Goal: Task Accomplishment & Management: Manage account settings

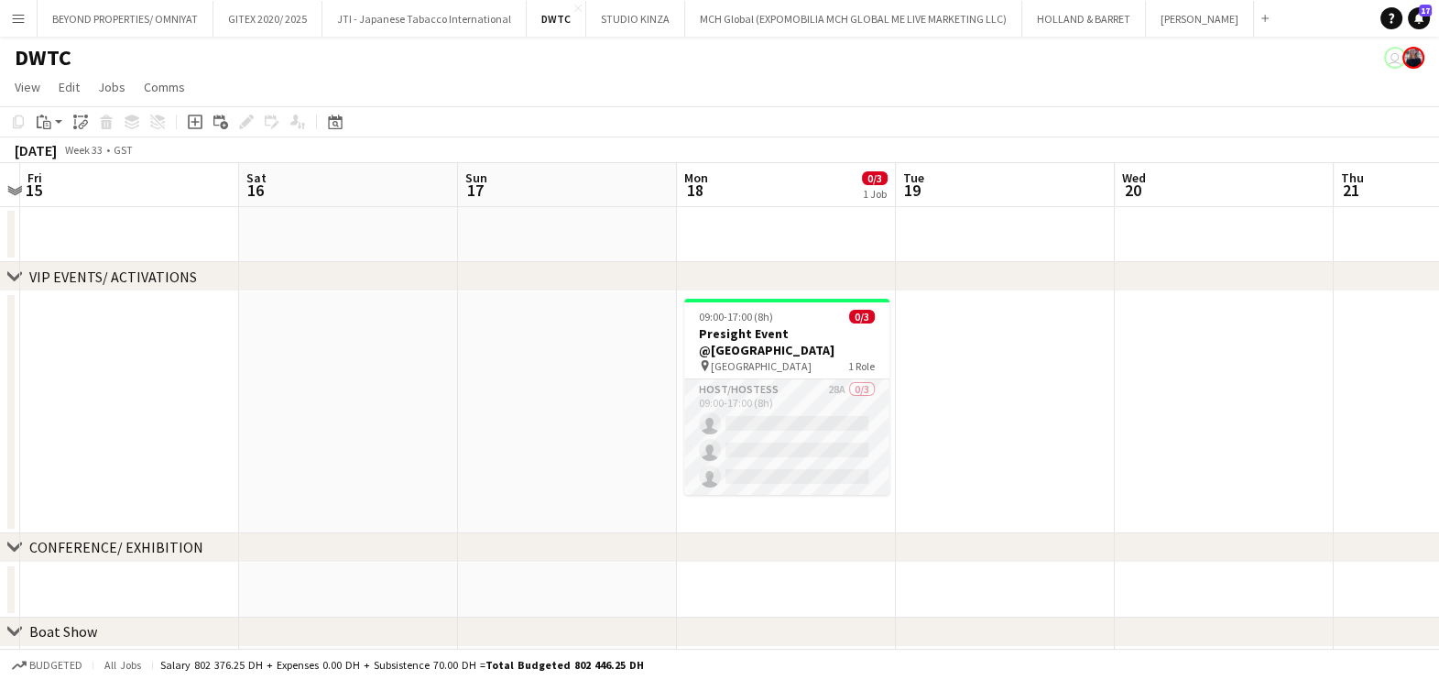
click at [778, 394] on app-card-role "Host/Hostess 28A 0/3 09:00-17:00 (8h) single-neutral-actions single-neutral-act…" at bounding box center [786, 436] width 205 height 115
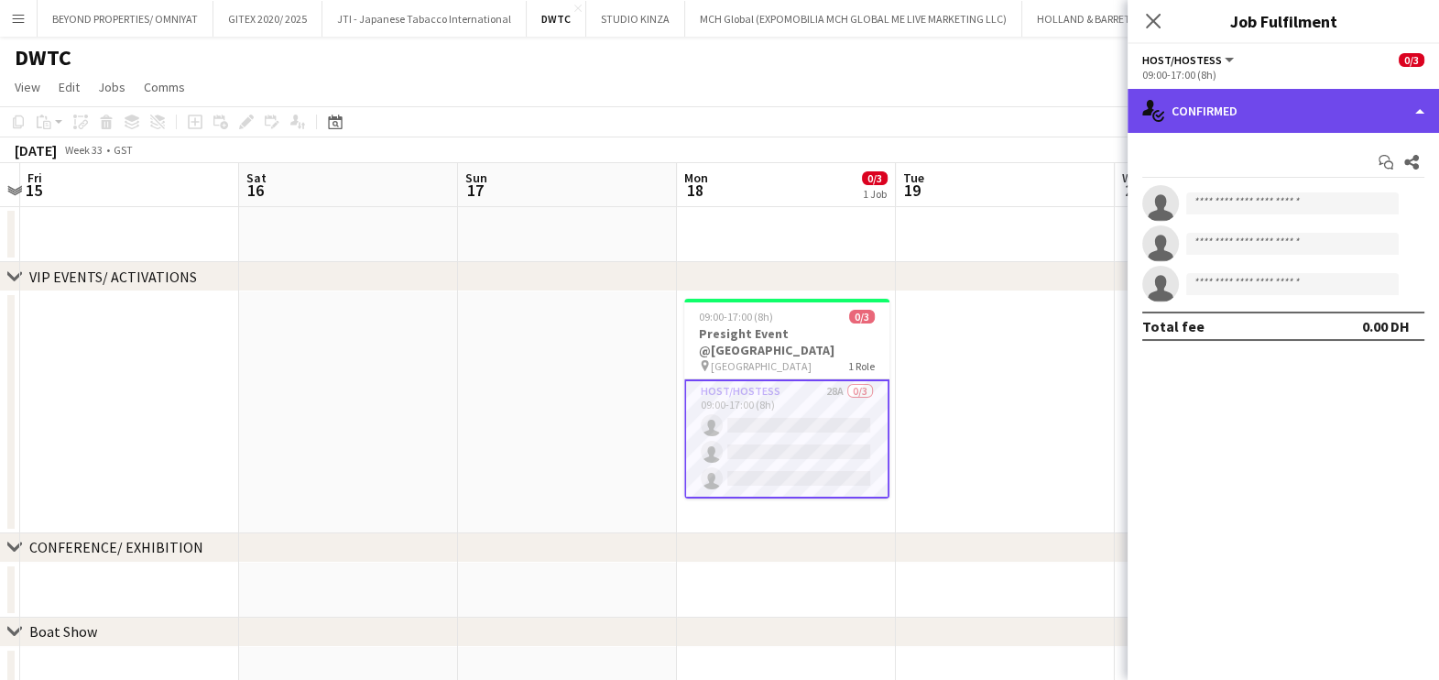
click at [1302, 115] on div "single-neutral-actions-check-2 Confirmed" at bounding box center [1283, 111] width 311 height 44
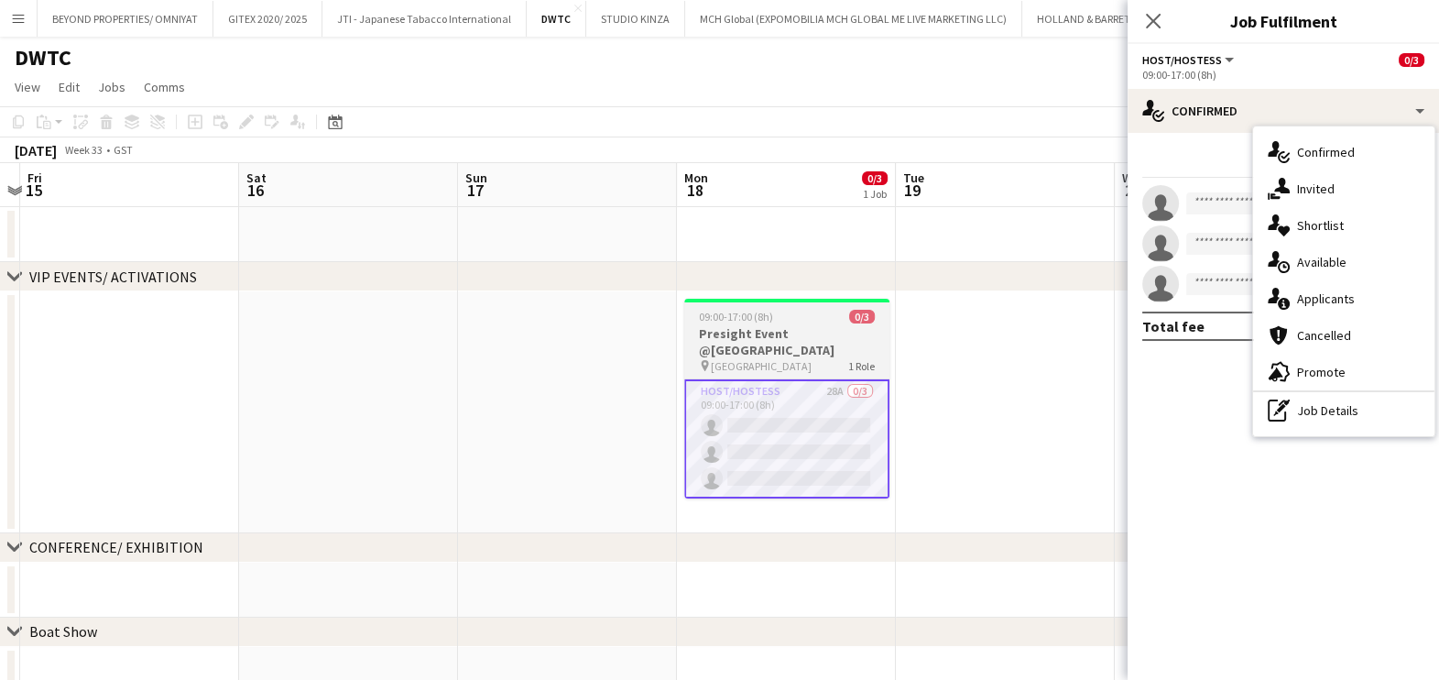
click at [814, 325] on h3 "Presight Event @[GEOGRAPHIC_DATA]" at bounding box center [786, 341] width 205 height 33
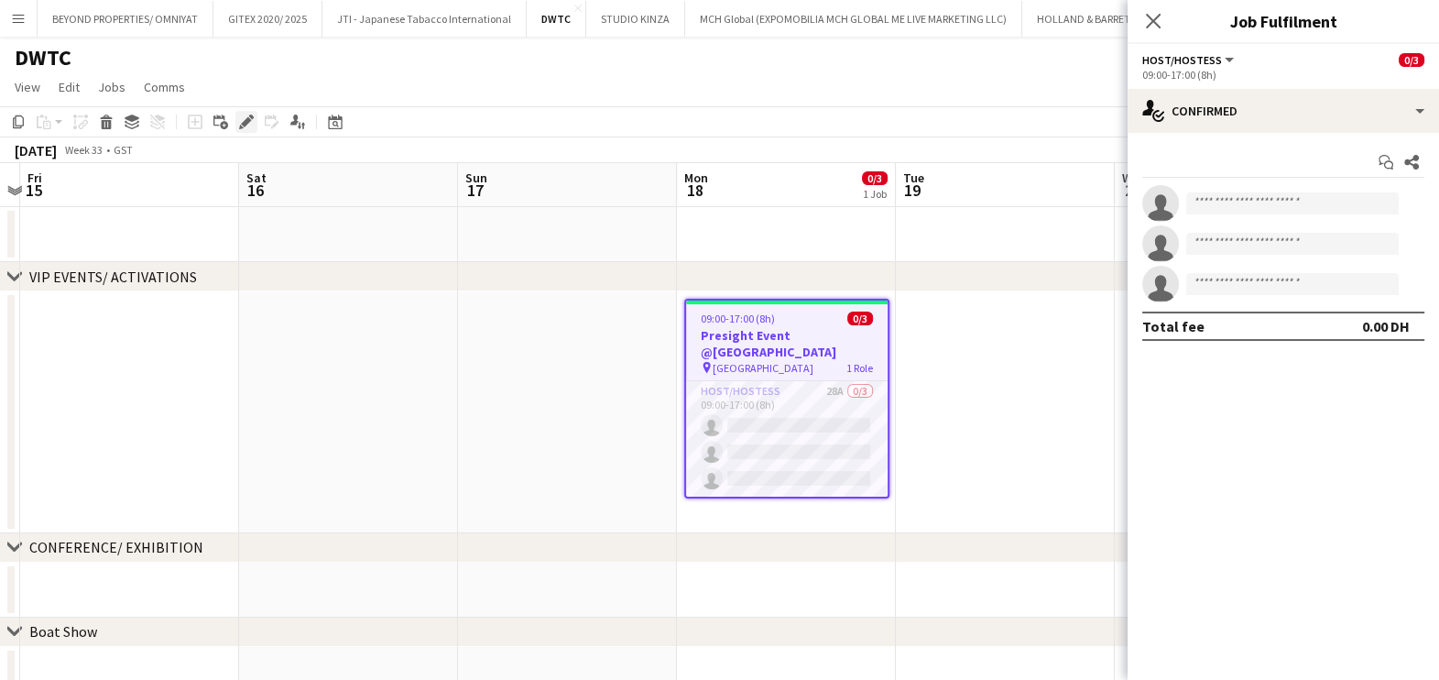
click at [247, 120] on icon at bounding box center [246, 122] width 10 height 10
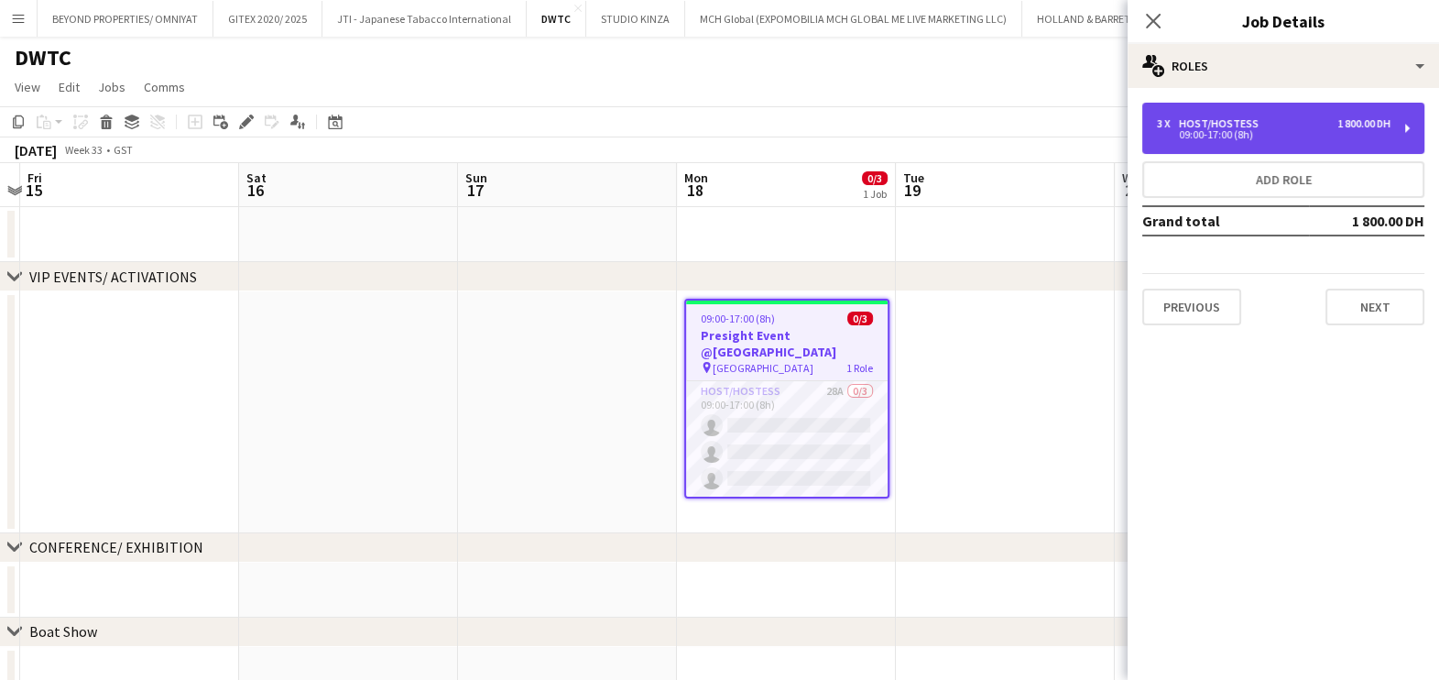
click at [1216, 130] on div "09:00-17:00 (8h)" at bounding box center [1274, 134] width 234 height 9
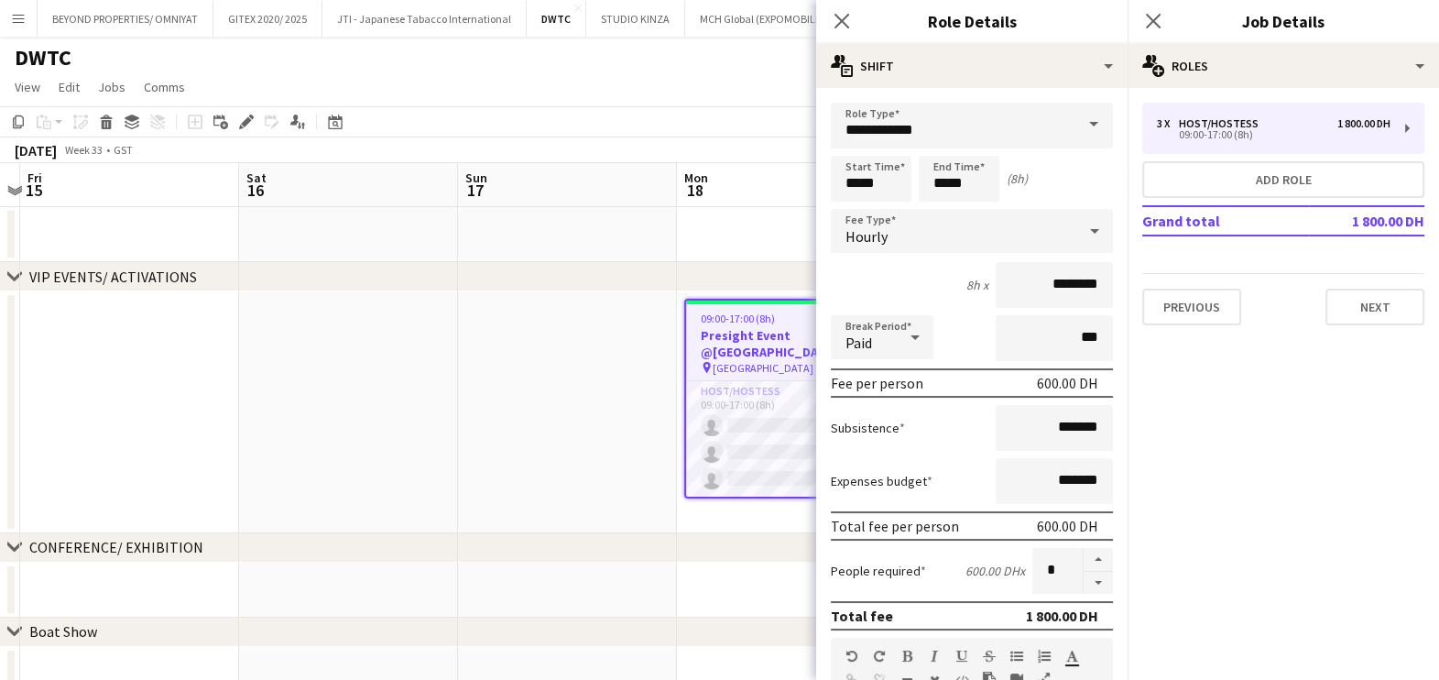
click at [517, 337] on app-date-cell at bounding box center [567, 412] width 219 height 242
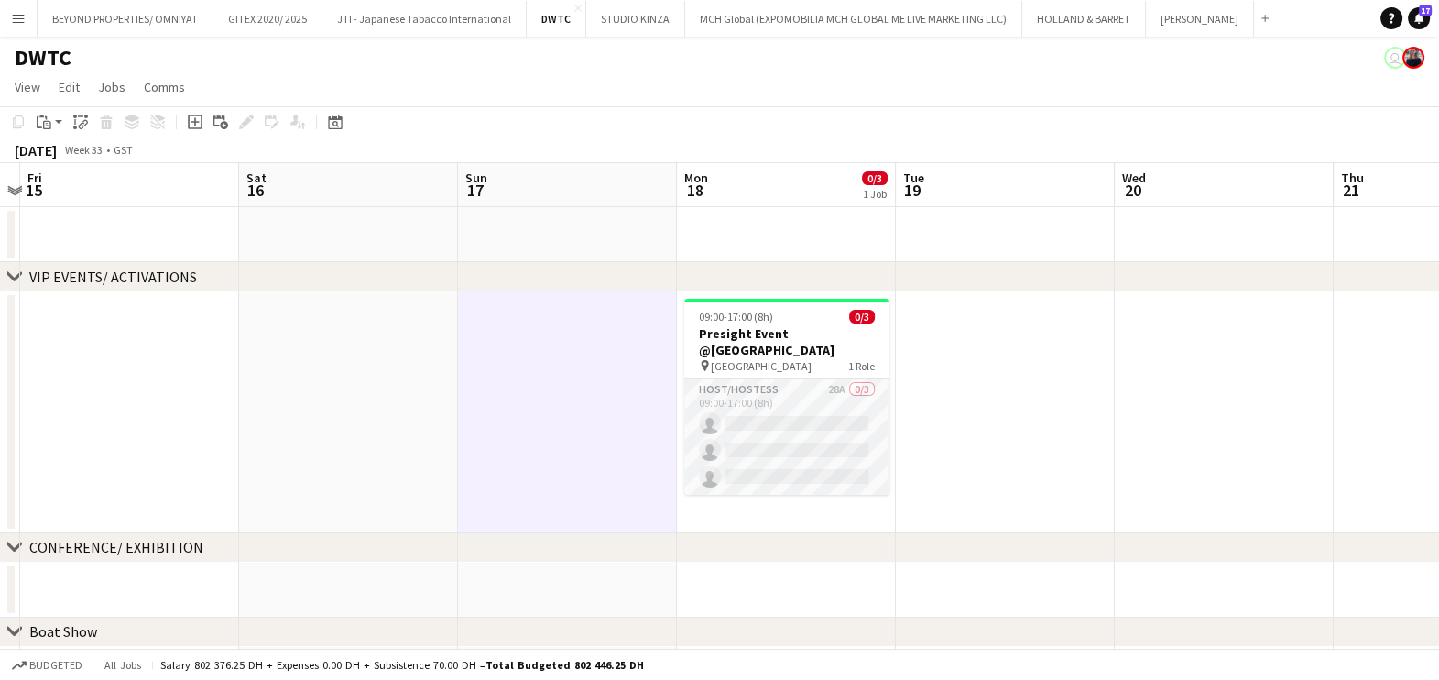
click at [803, 409] on app-card-role "Host/Hostess 28A 0/3 09:00-17:00 (8h) single-neutral-actions single-neutral-act…" at bounding box center [786, 436] width 205 height 115
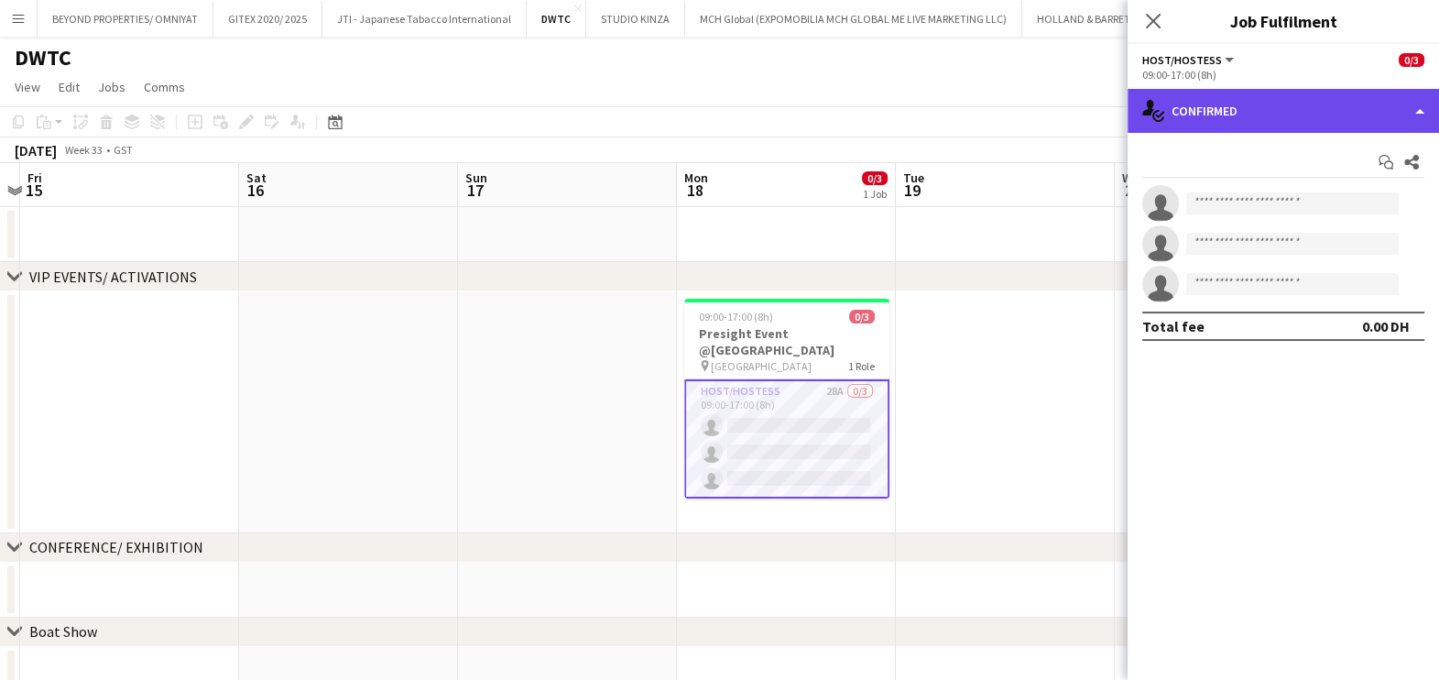
click at [1295, 108] on div "single-neutral-actions-check-2 Confirmed" at bounding box center [1283, 111] width 311 height 44
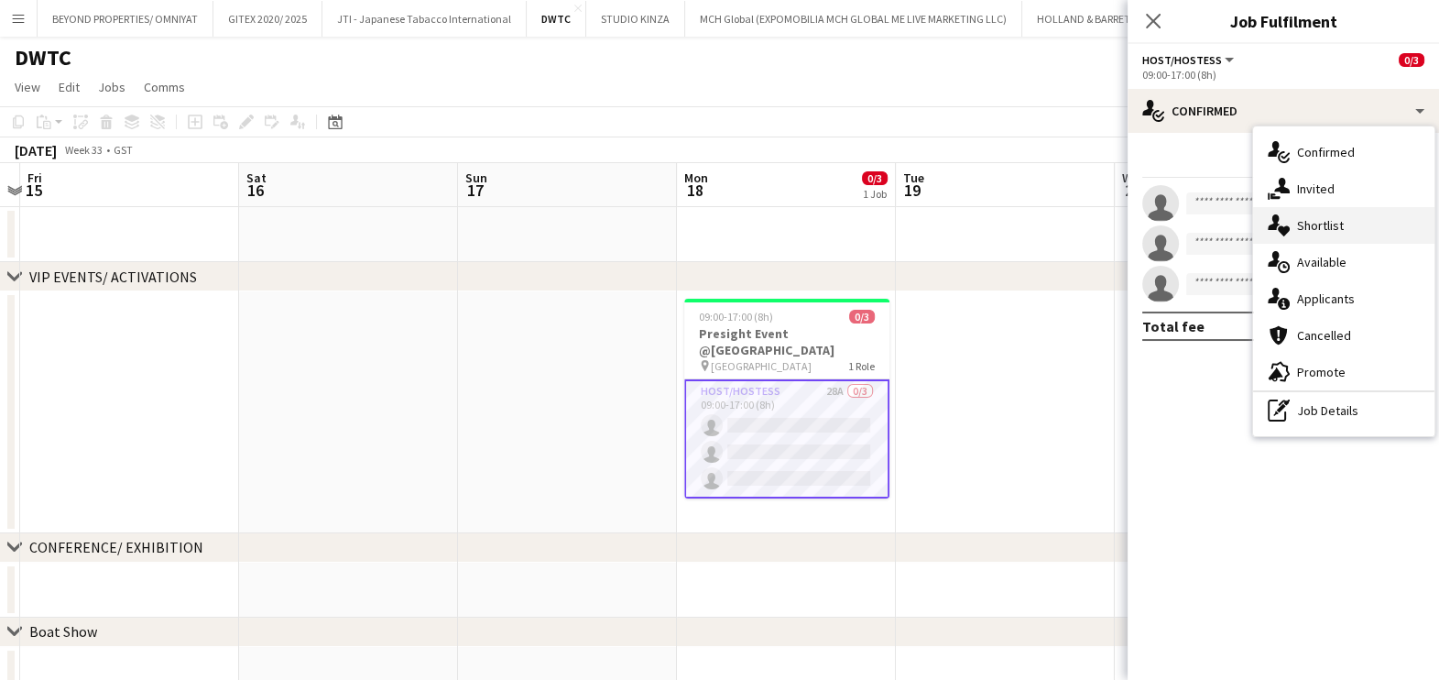
click at [1336, 223] on div "single-neutral-actions-heart Shortlist" at bounding box center [1343, 225] width 181 height 37
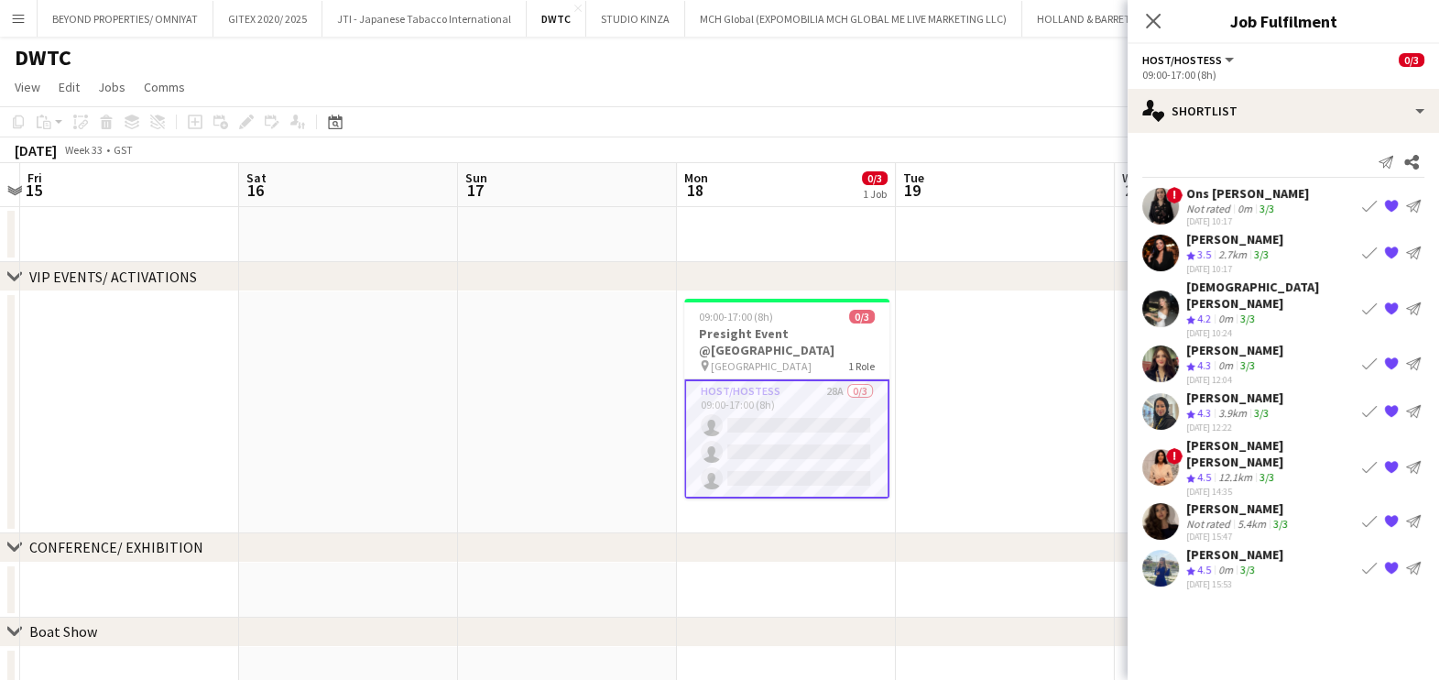
click at [1369, 356] on app-icon "Book crew" at bounding box center [1369, 363] width 15 height 15
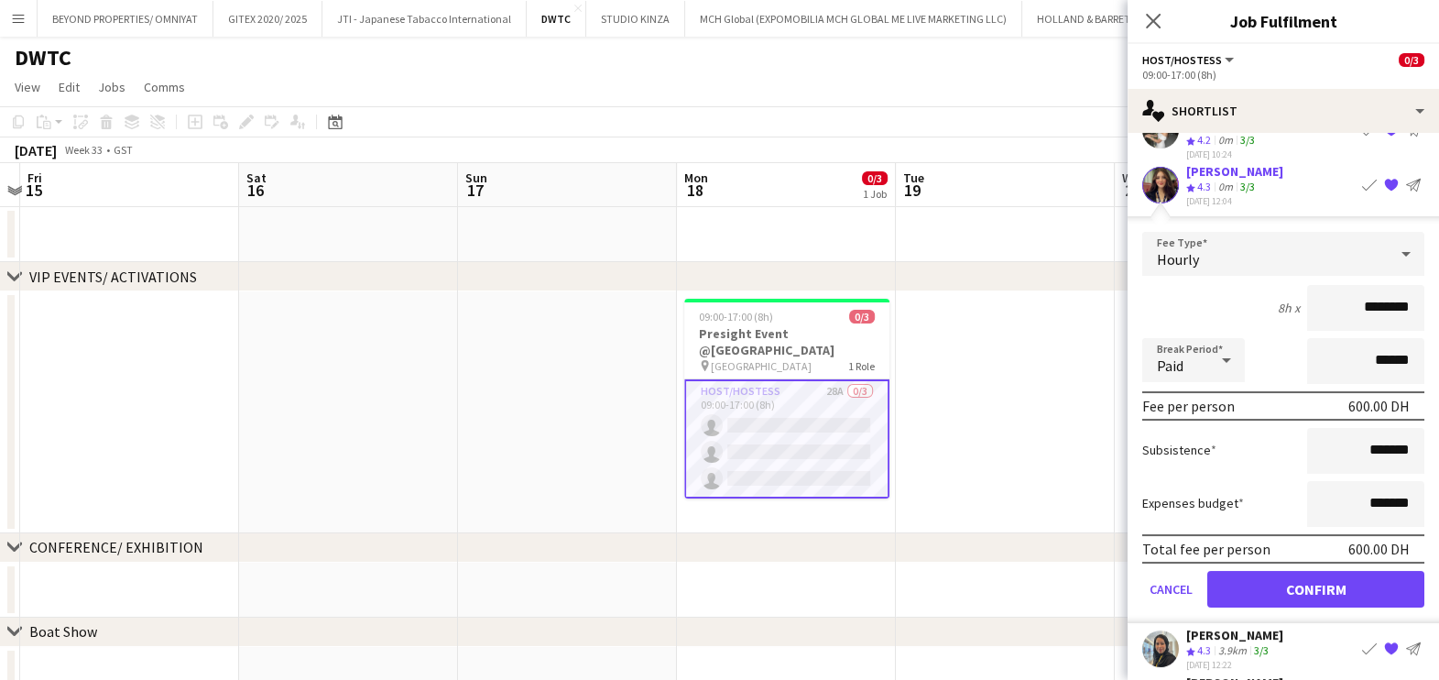
scroll to position [305, 0]
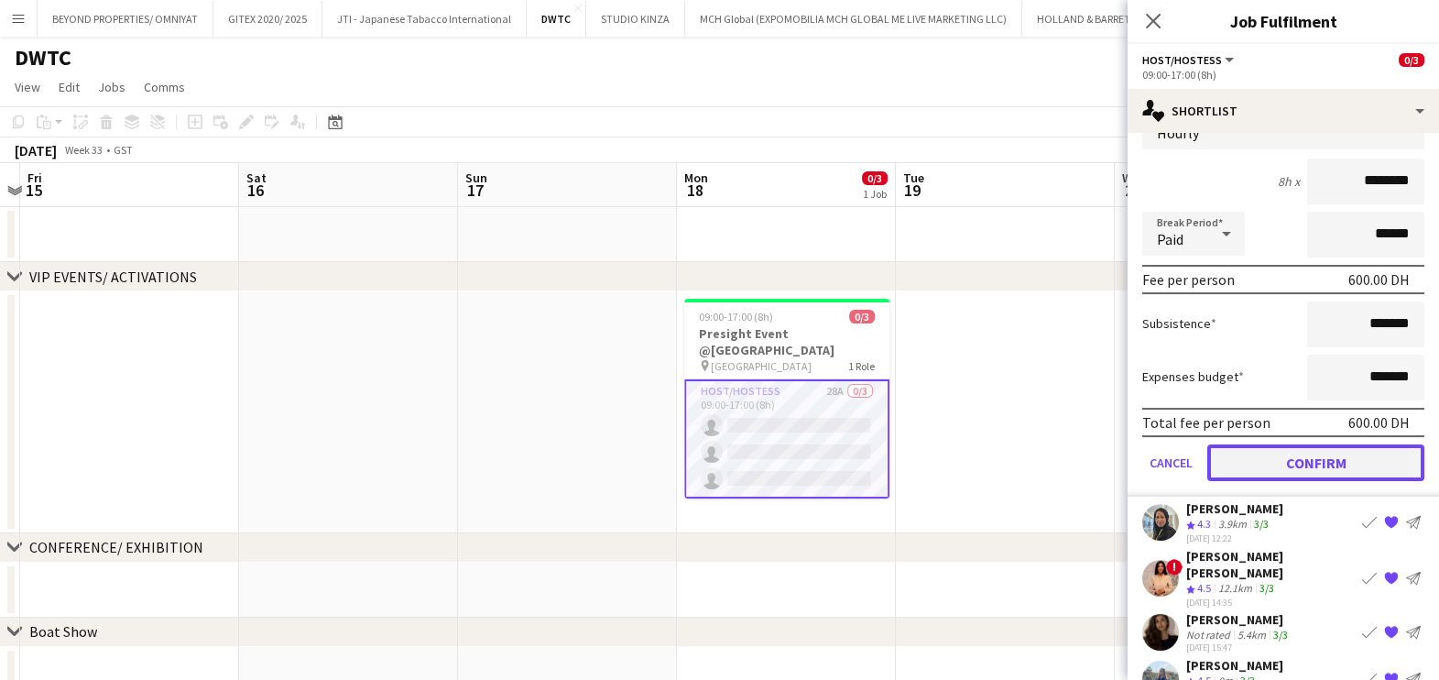
click at [1284, 444] on button "Confirm" at bounding box center [1316, 462] width 217 height 37
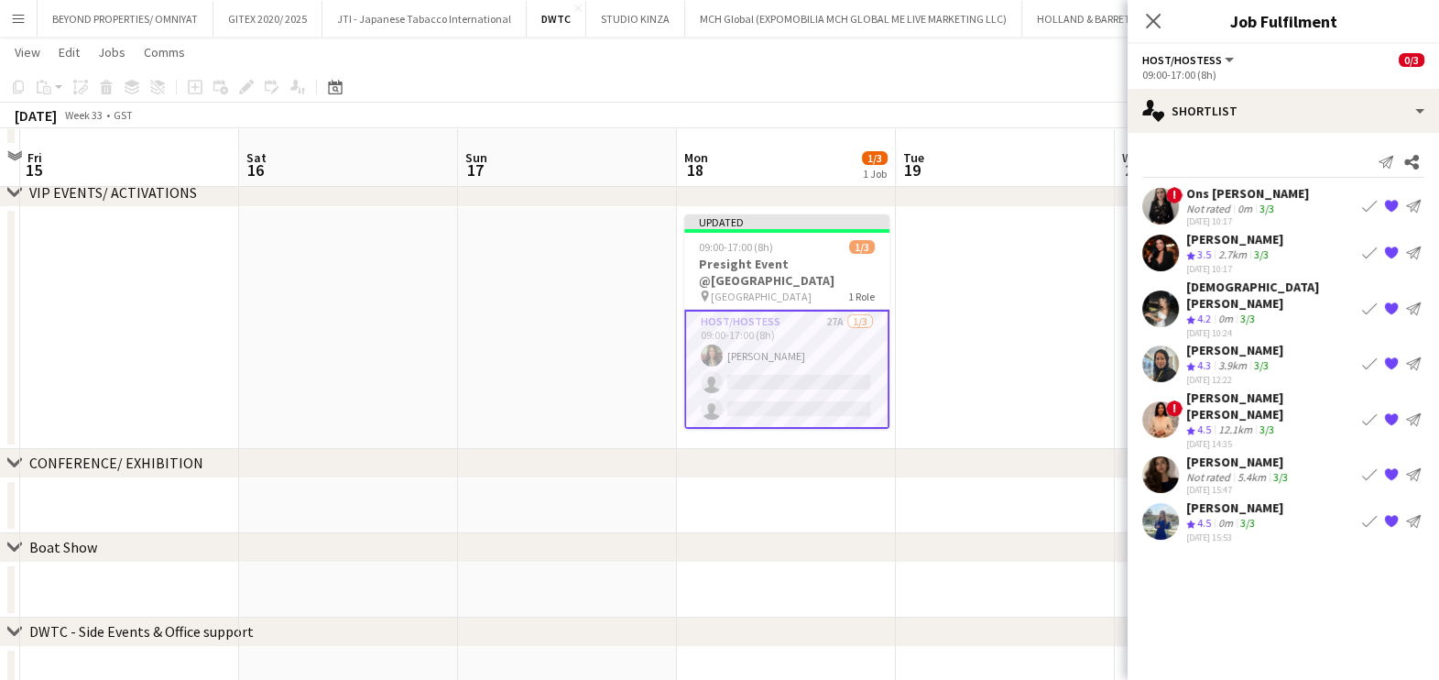
scroll to position [114, 0]
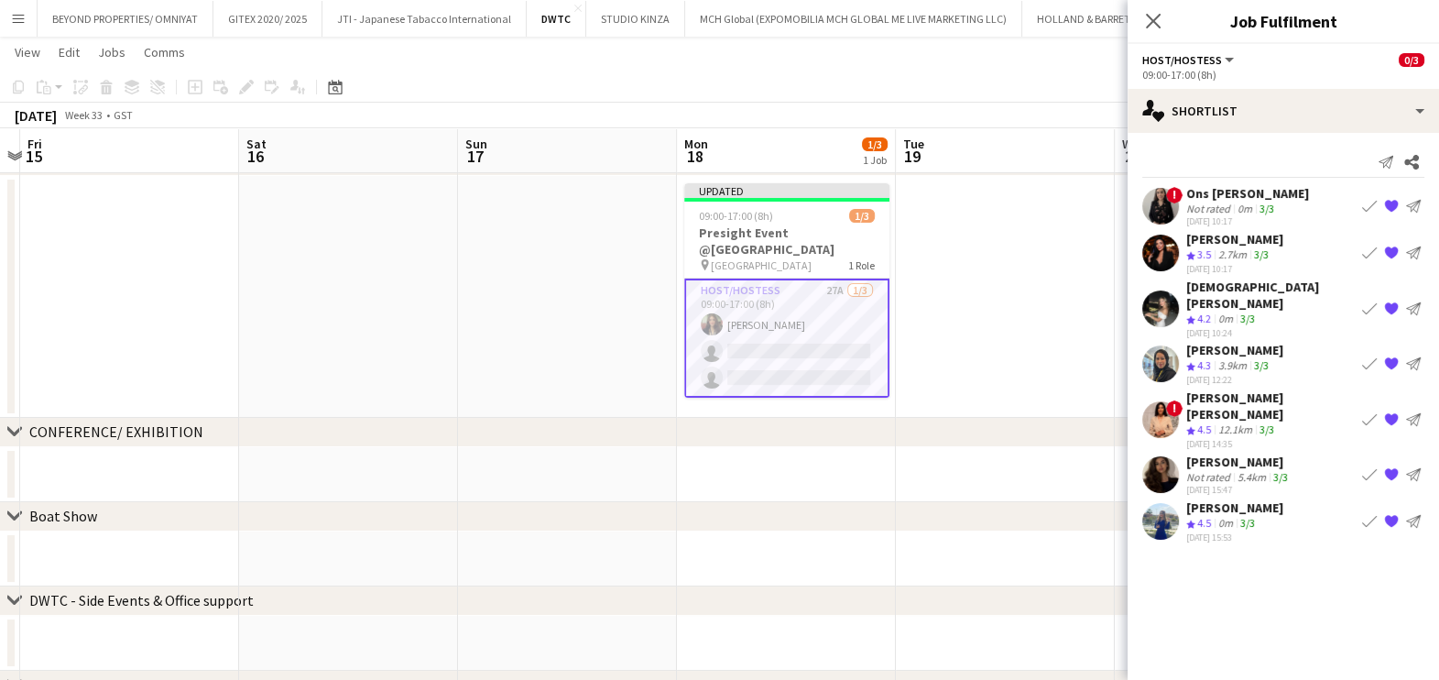
click at [1365, 513] on app-icon "Book crew" at bounding box center [1369, 520] width 15 height 15
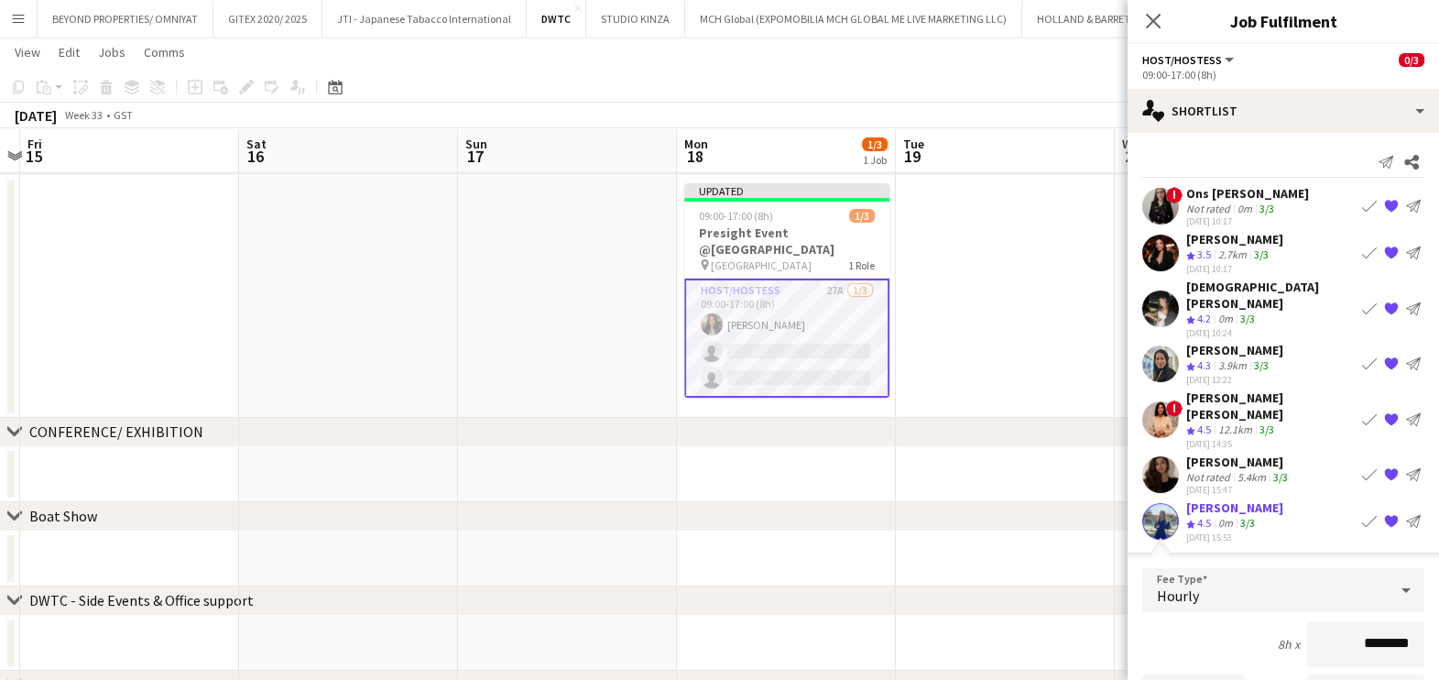
scroll to position [228, 0]
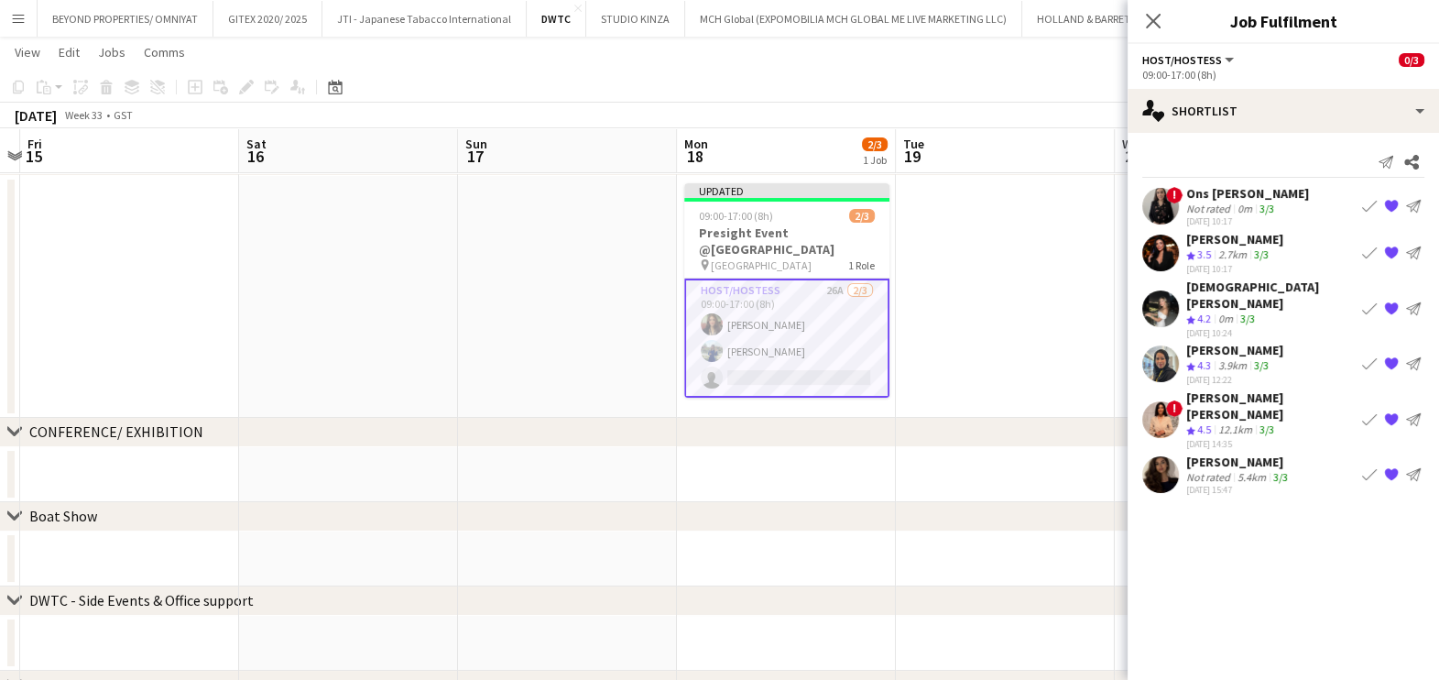
click at [1371, 412] on app-icon "Book crew" at bounding box center [1369, 419] width 15 height 15
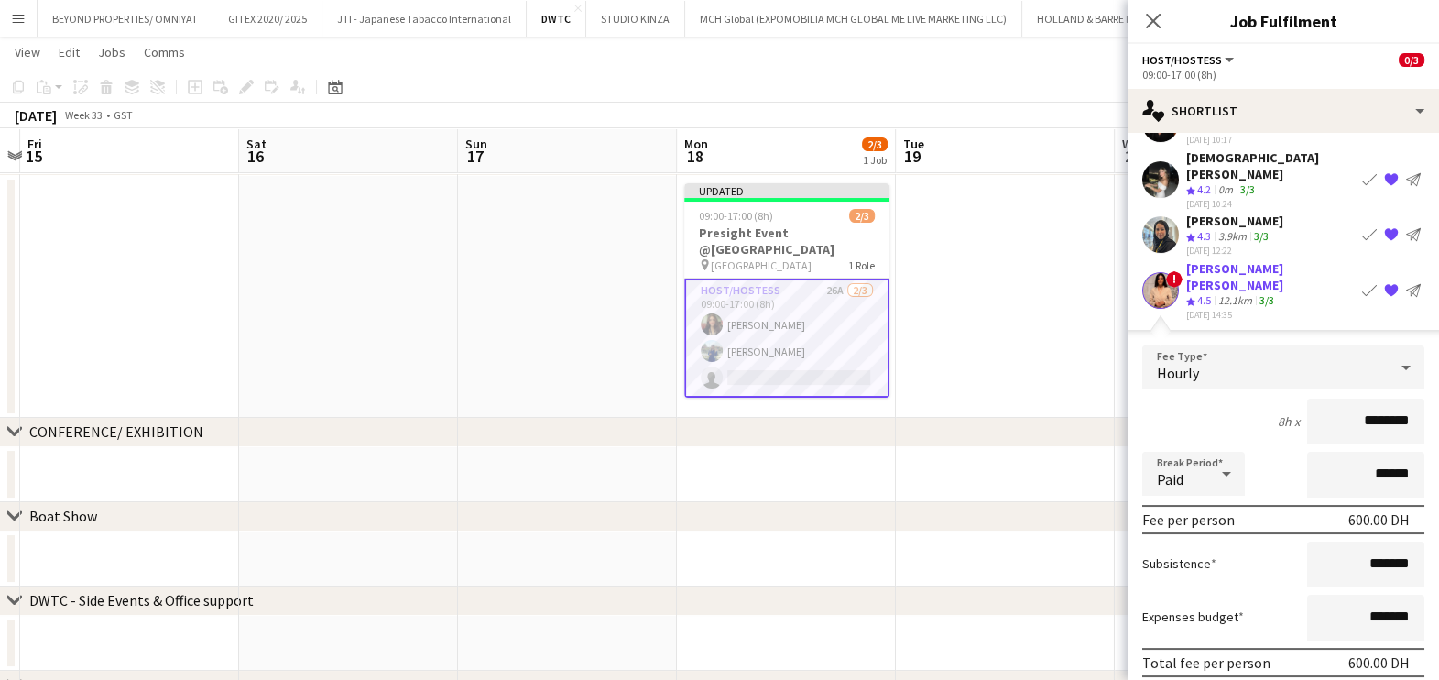
scroll to position [211, 0]
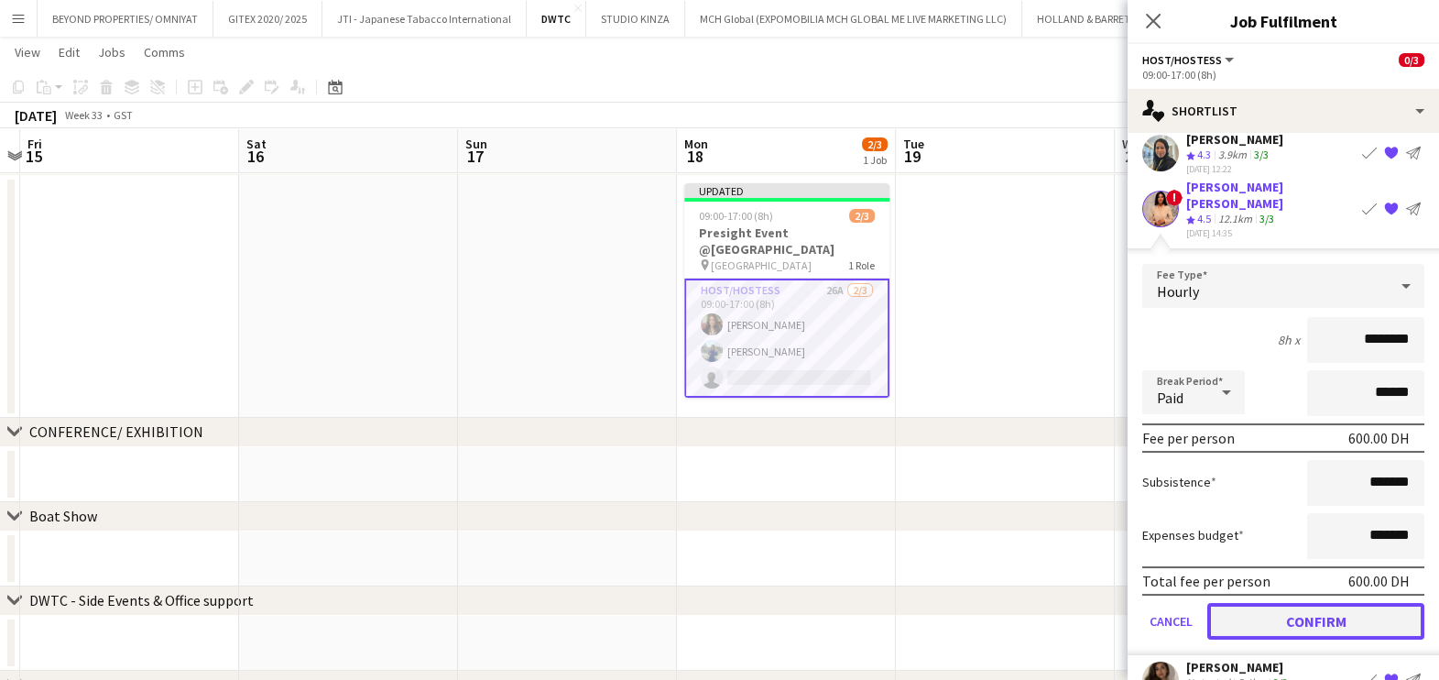
click at [1271, 603] on button "Confirm" at bounding box center [1316, 621] width 217 height 37
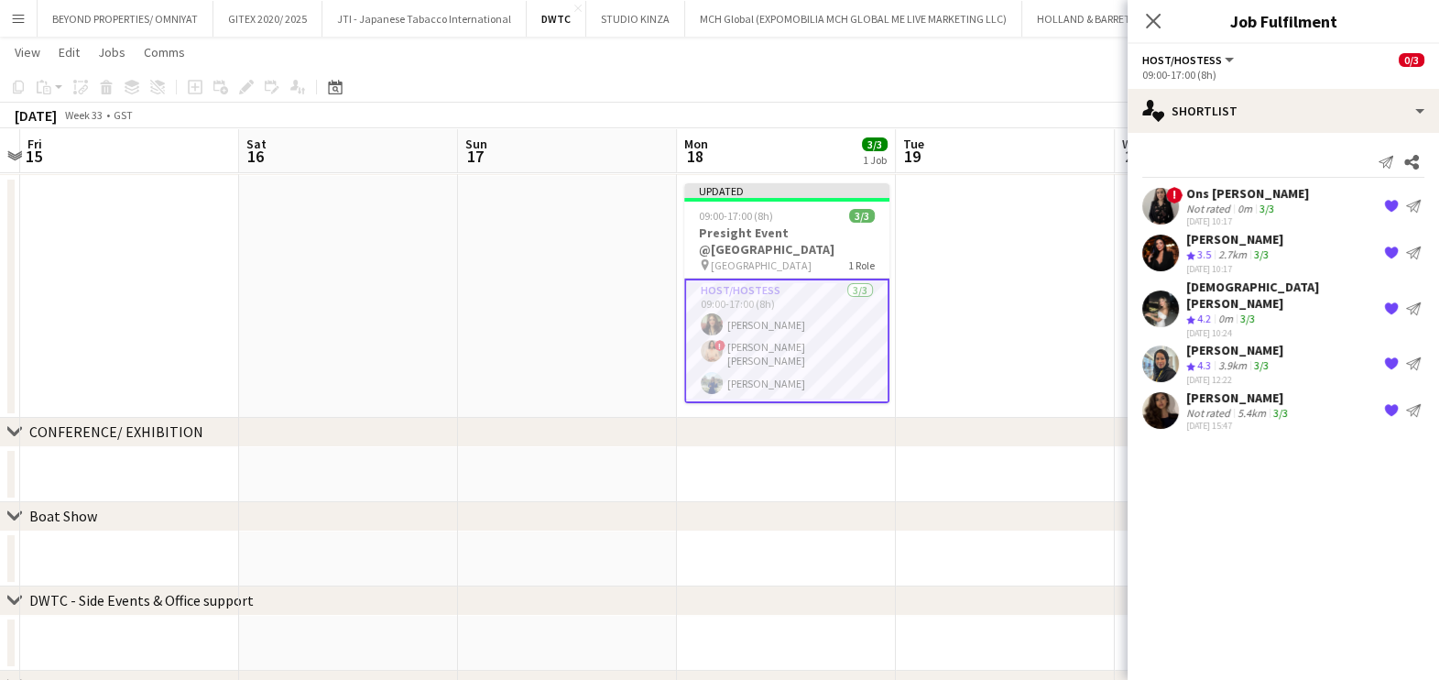
scroll to position [0, 0]
click at [979, 352] on app-date-cell at bounding box center [1005, 297] width 219 height 242
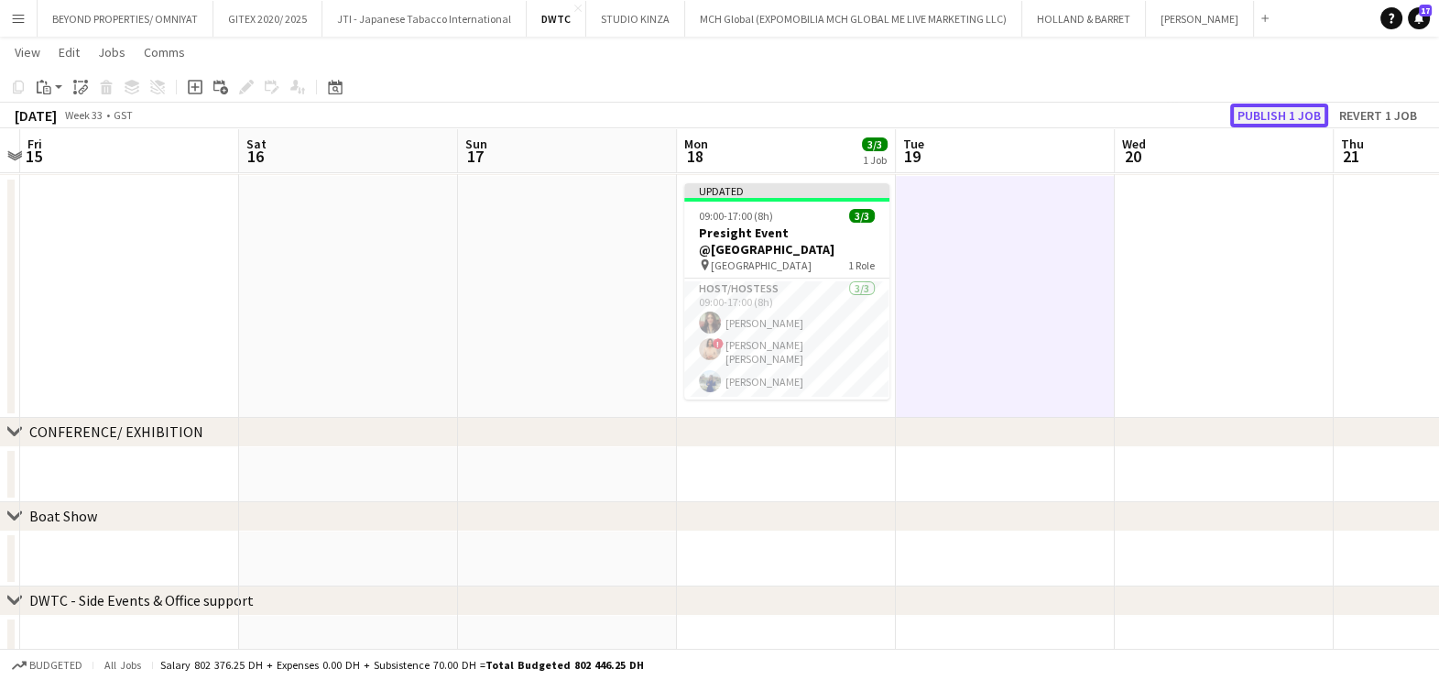
click at [1270, 120] on button "Publish 1 job" at bounding box center [1279, 116] width 98 height 24
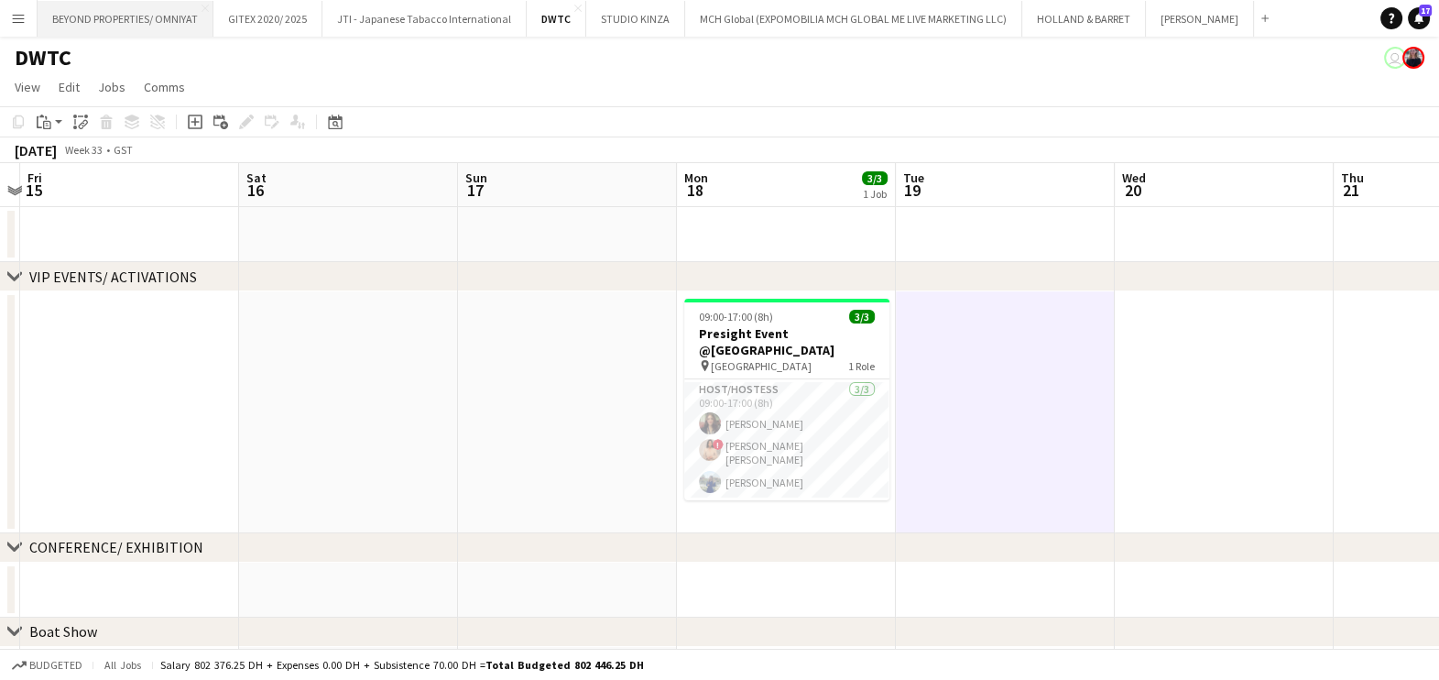
click at [101, 15] on button "BEYOND PROPERTIES/ OMNIYAT Close" at bounding box center [126, 19] width 176 height 36
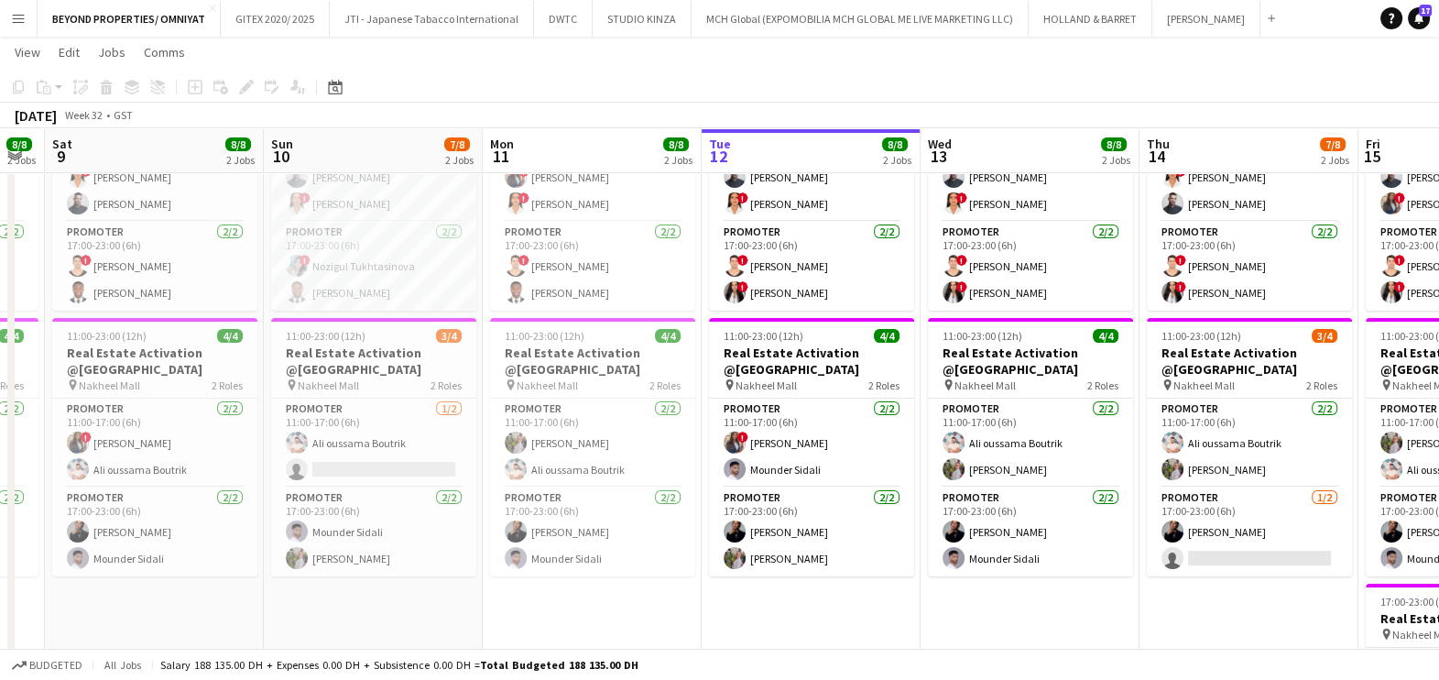
scroll to position [0, 574]
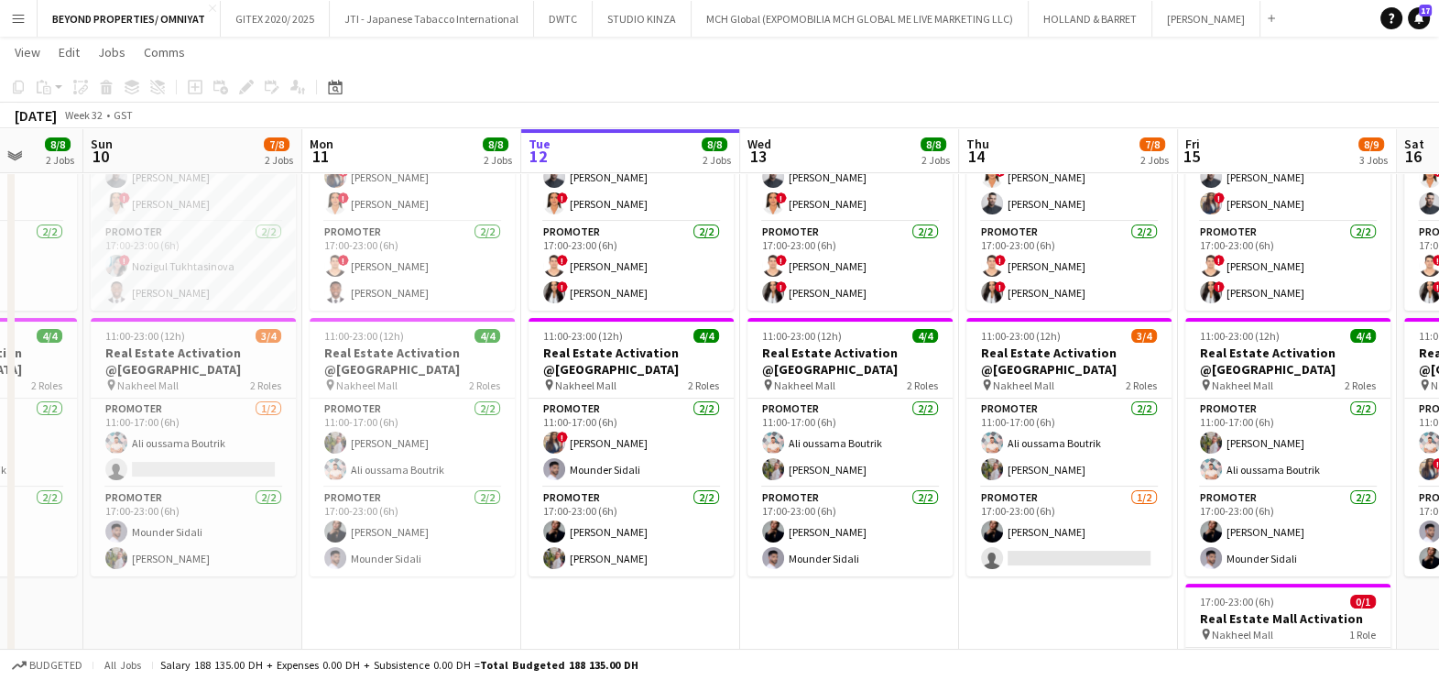
drag, startPoint x: 219, startPoint y: 421, endPoint x: 740, endPoint y: 443, distance: 521.8
click at [740, 443] on app-calendar-viewport "Thu 7 7/8 2 Jobs Fri 8 8/8 2 Jobs Sat 9 8/8 2 Jobs Sun 10 7/8 2 Jobs Mon 11 8/8…" at bounding box center [719, 355] width 1439 height 1025
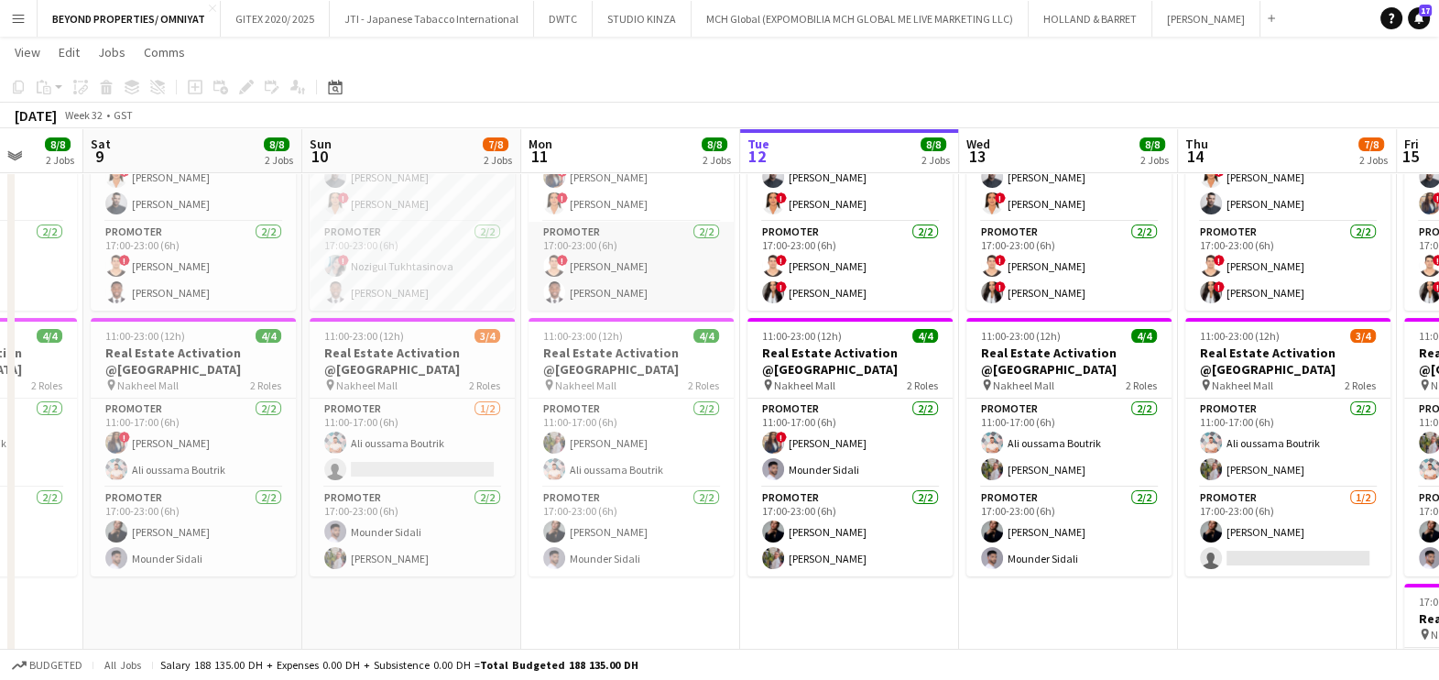
click at [623, 261] on app-card-role "Promoter [DATE] 17:00-23:00 (6h) ! [PERSON_NAME] Jephtha [PERSON_NAME]" at bounding box center [631, 266] width 205 height 89
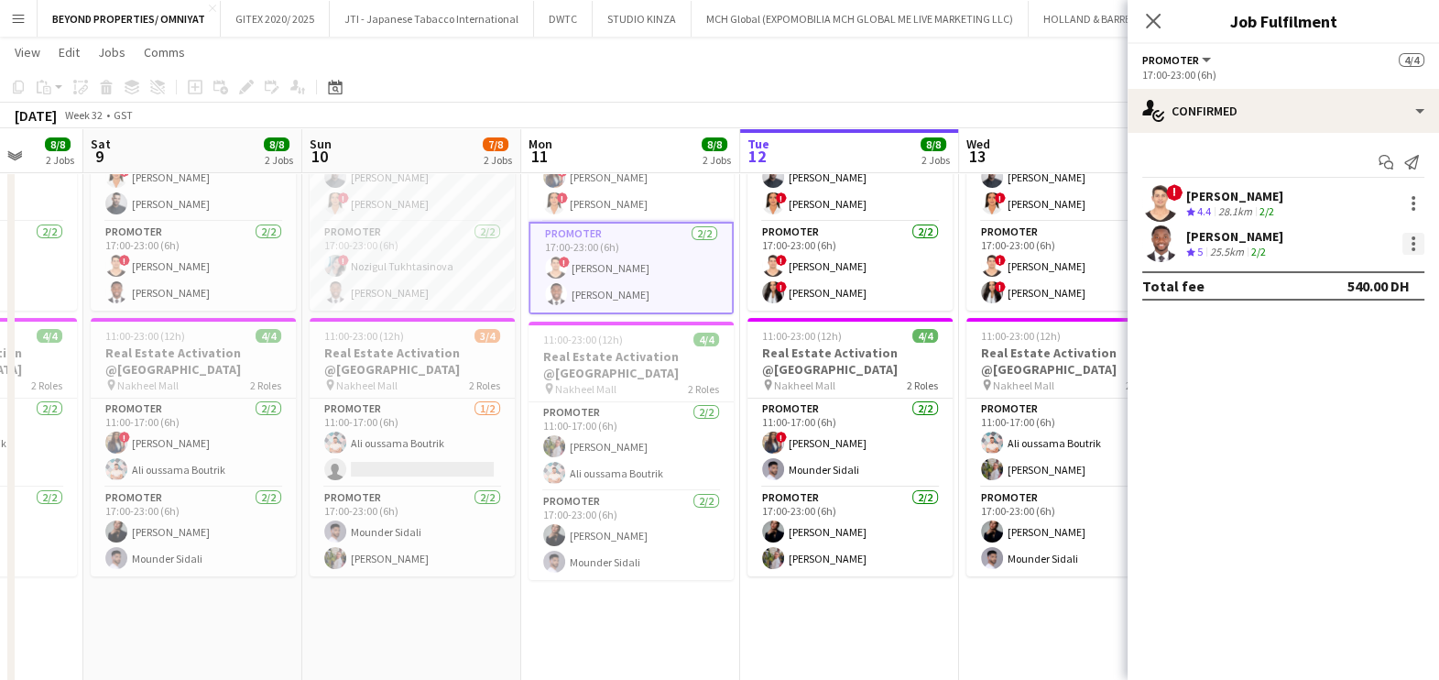
click at [1412, 247] on div at bounding box center [1414, 249] width 4 height 4
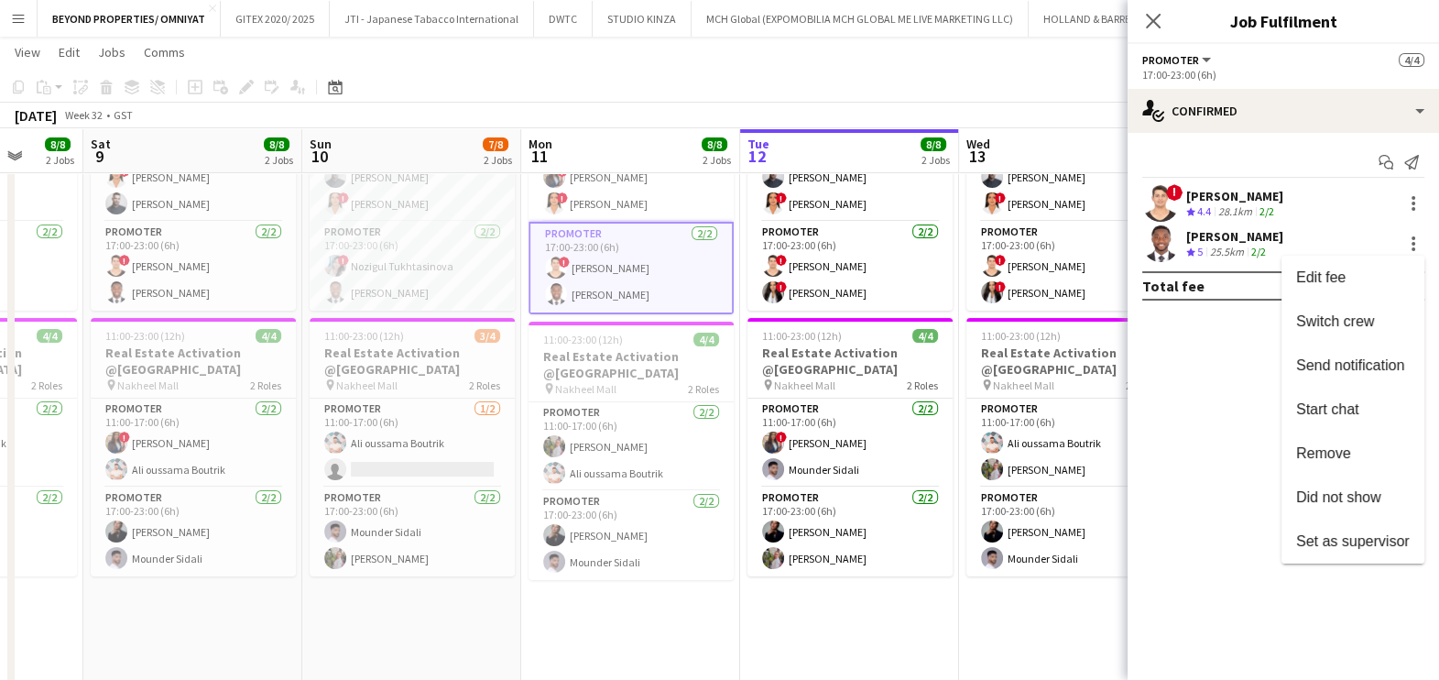
click at [781, 114] on div at bounding box center [719, 340] width 1439 height 680
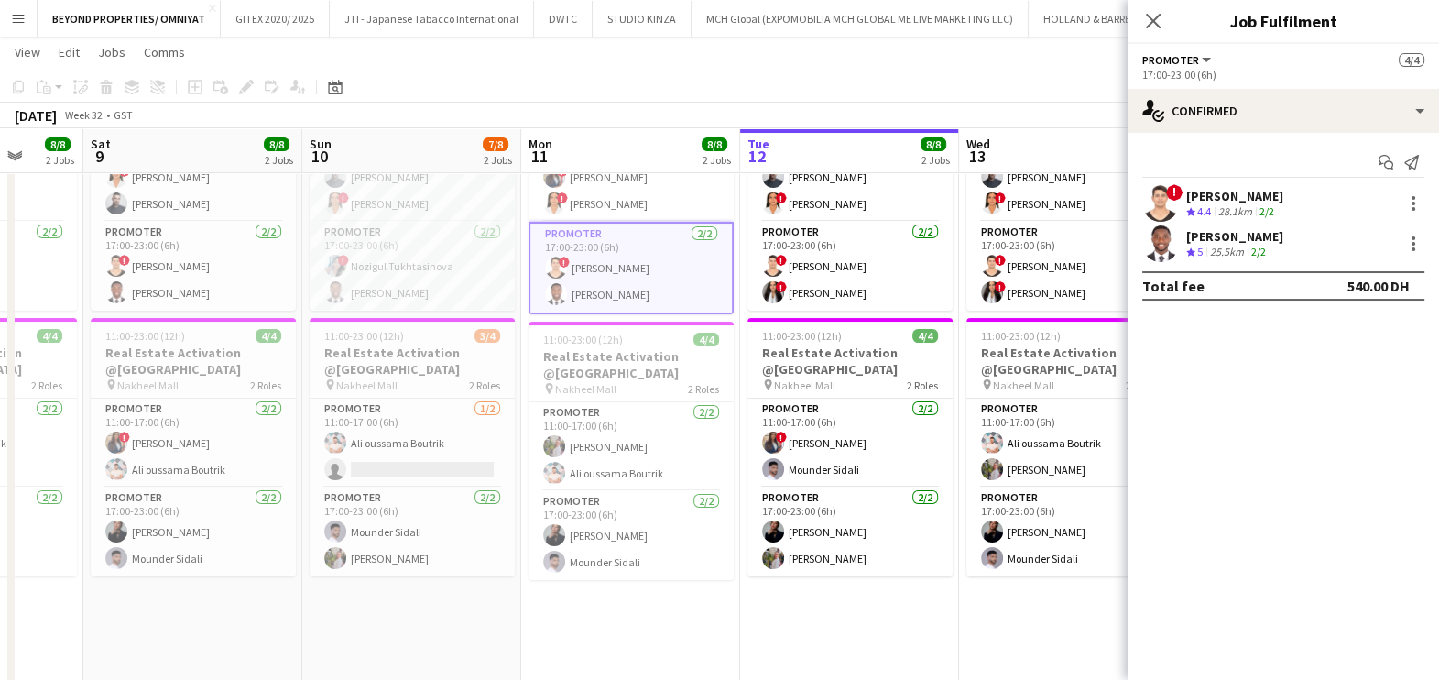
click at [865, 106] on div "[DATE] Week 32 • GST" at bounding box center [719, 116] width 1439 height 26
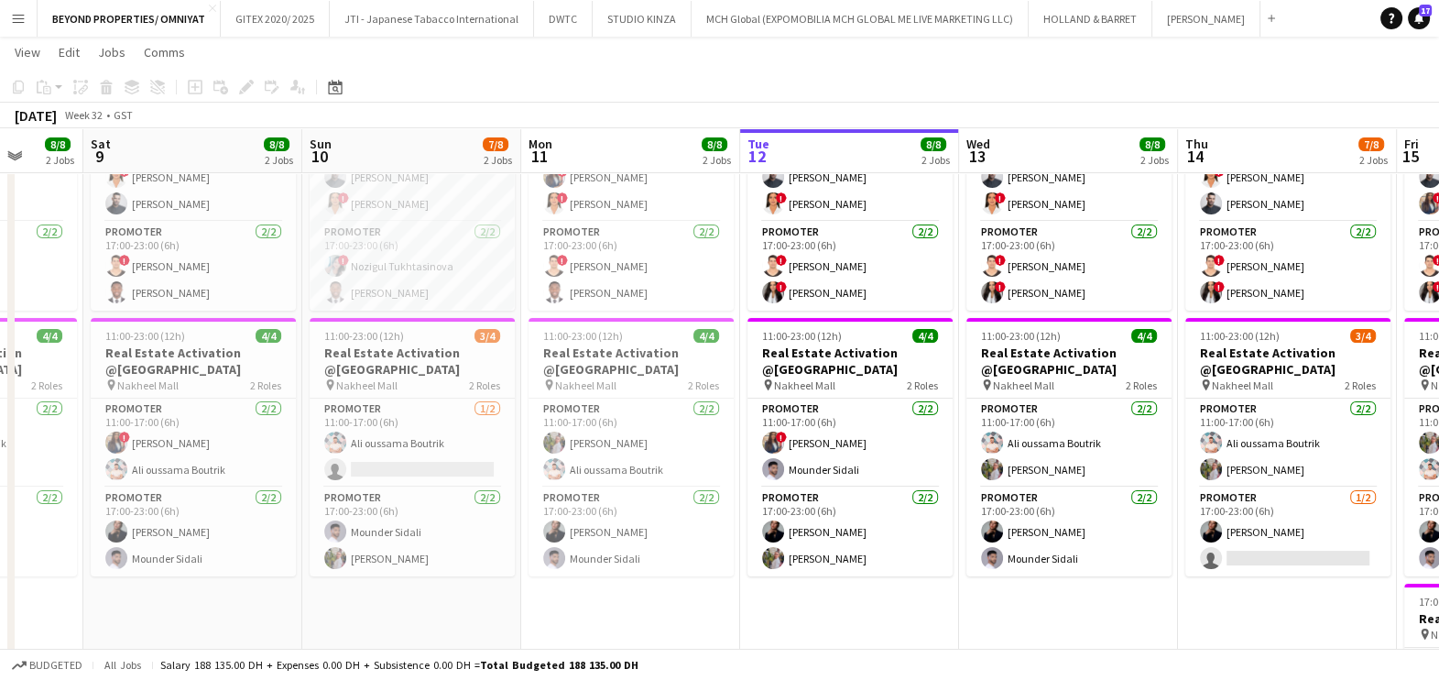
click at [938, 91] on app-toolbar "Copy Paste Paste Ctrl+V Paste with crew Ctrl+Shift+V Paste linked Job [GEOGRAPH…" at bounding box center [719, 86] width 1439 height 31
click at [417, 182] on app-card-role "Promoter [DATE] 11:00-17:00 (6h) [PERSON_NAME] ! [PERSON_NAME]" at bounding box center [412, 177] width 205 height 89
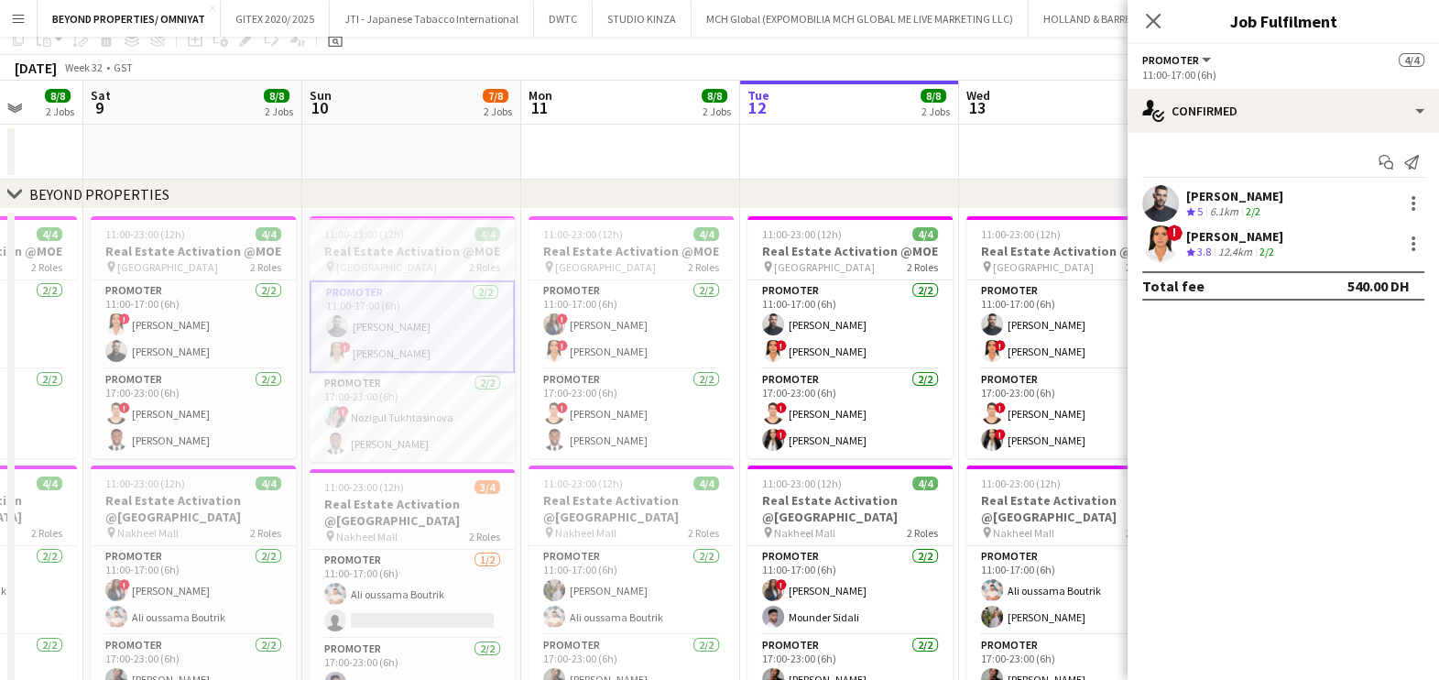
scroll to position [0, 0]
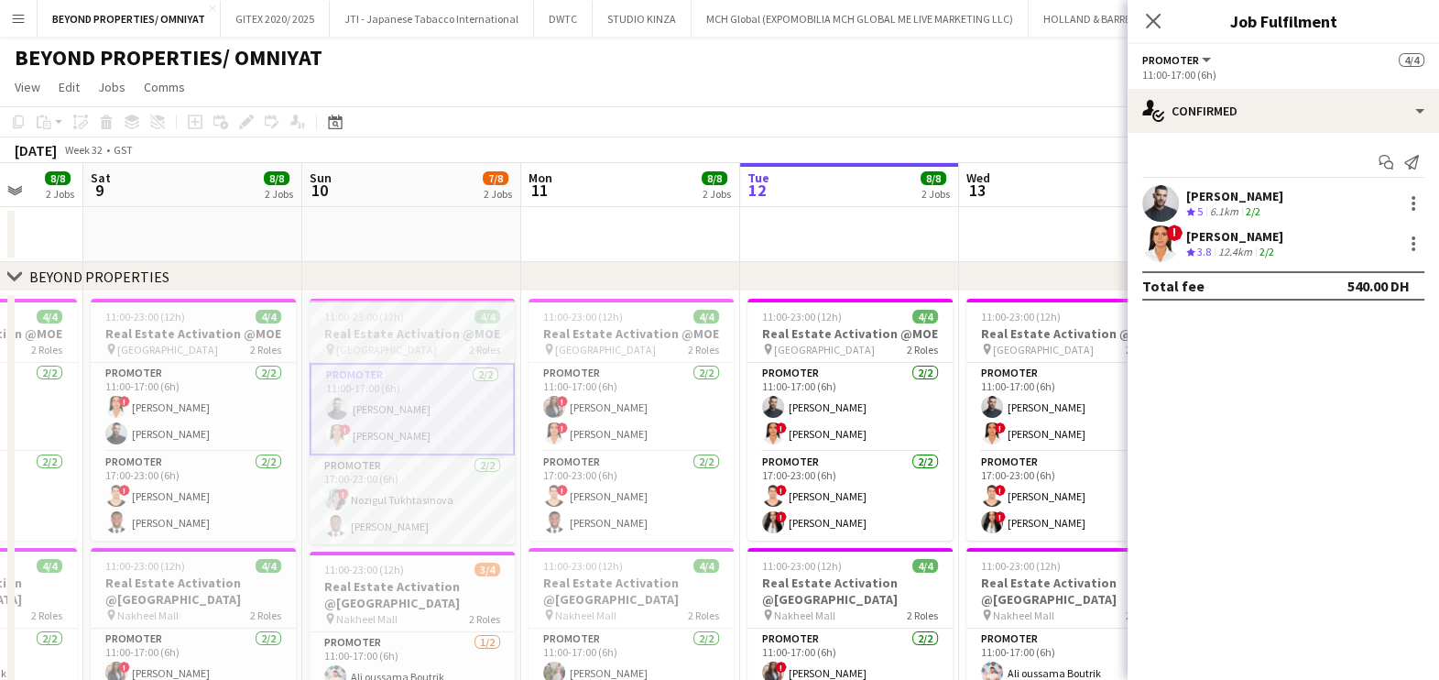
click at [376, 333] on h3 "Real Estate Activation @MOE" at bounding box center [412, 333] width 205 height 16
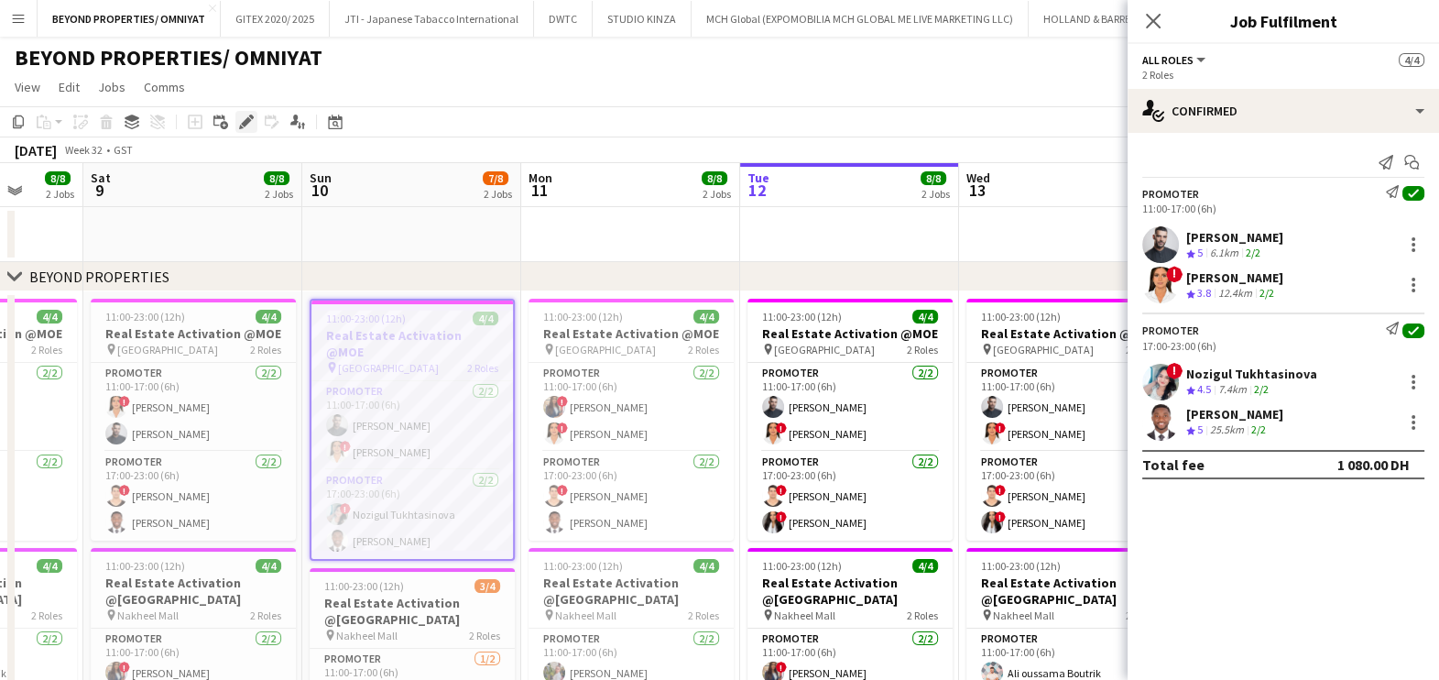
click at [251, 119] on icon at bounding box center [251, 117] width 5 height 5
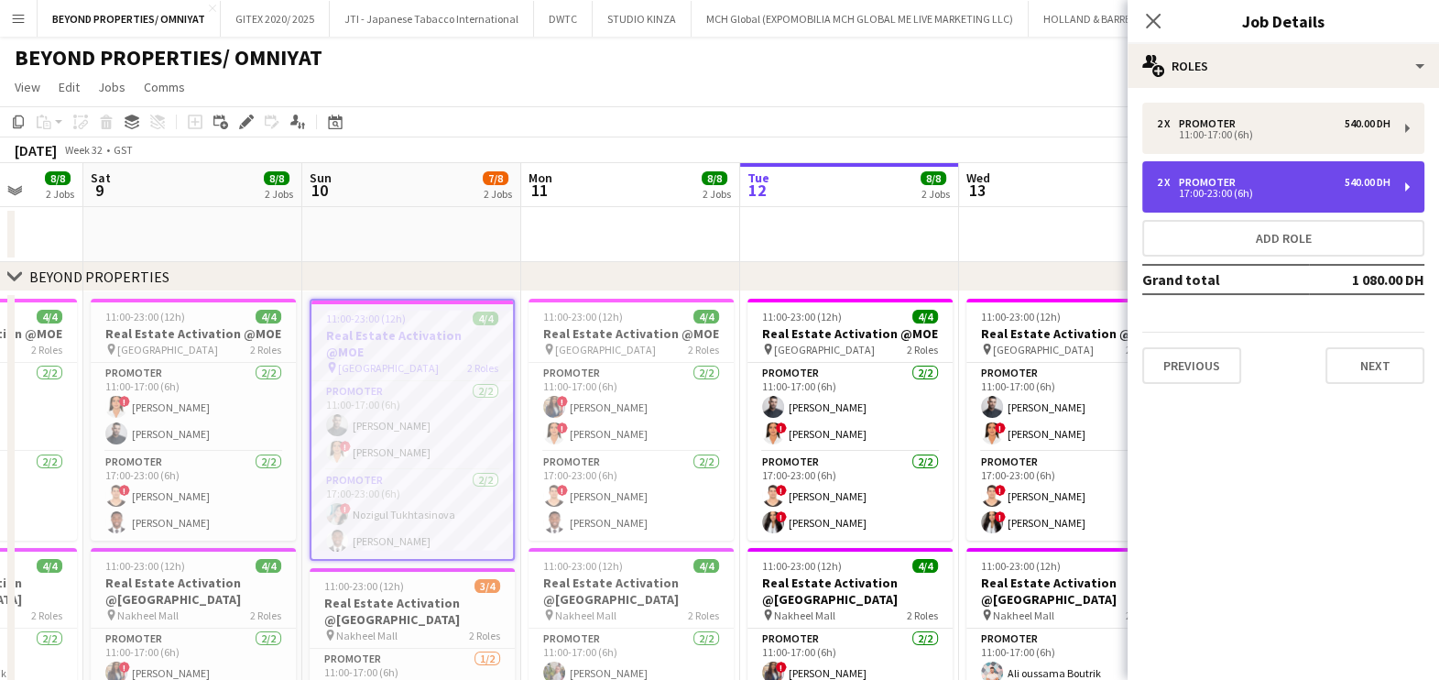
click at [1222, 174] on div "2 x Promoter 540.00 DH 17:00-23:00 (6h)" at bounding box center [1283, 186] width 282 height 51
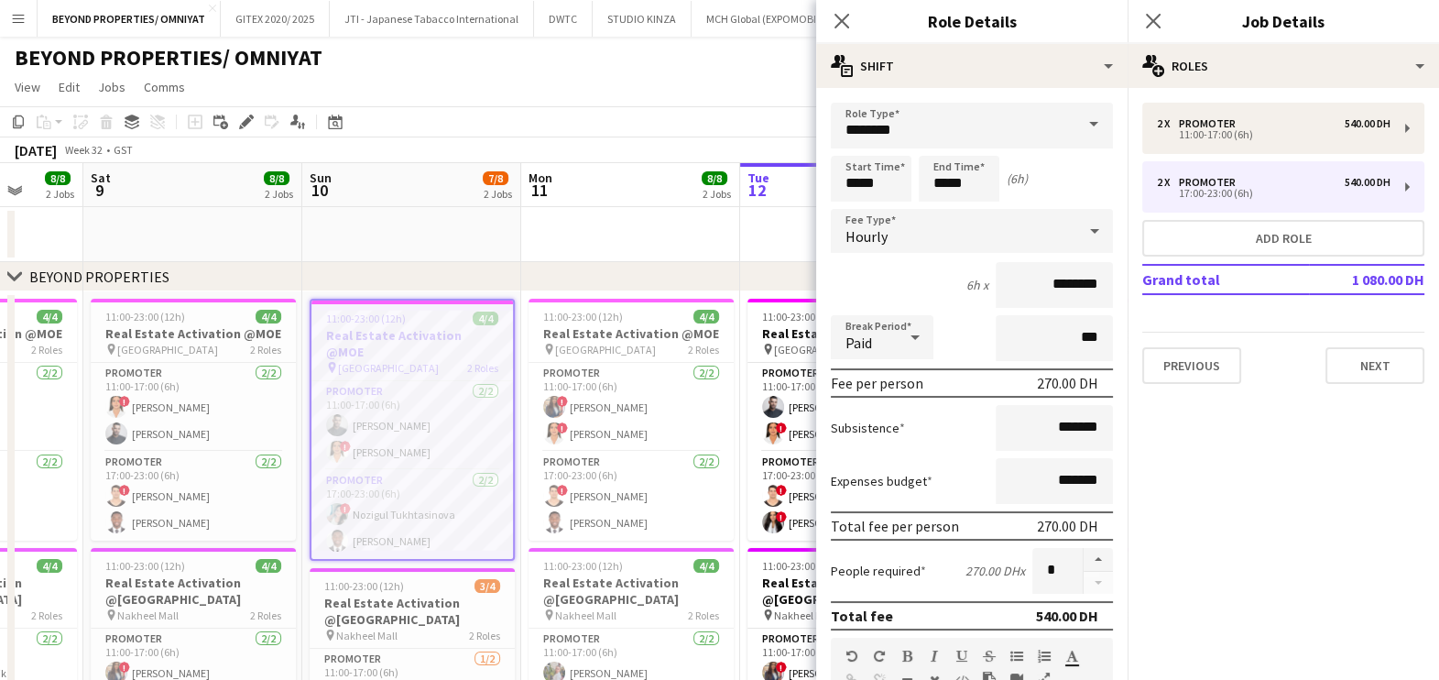
click at [632, 248] on app-date-cell at bounding box center [630, 234] width 219 height 55
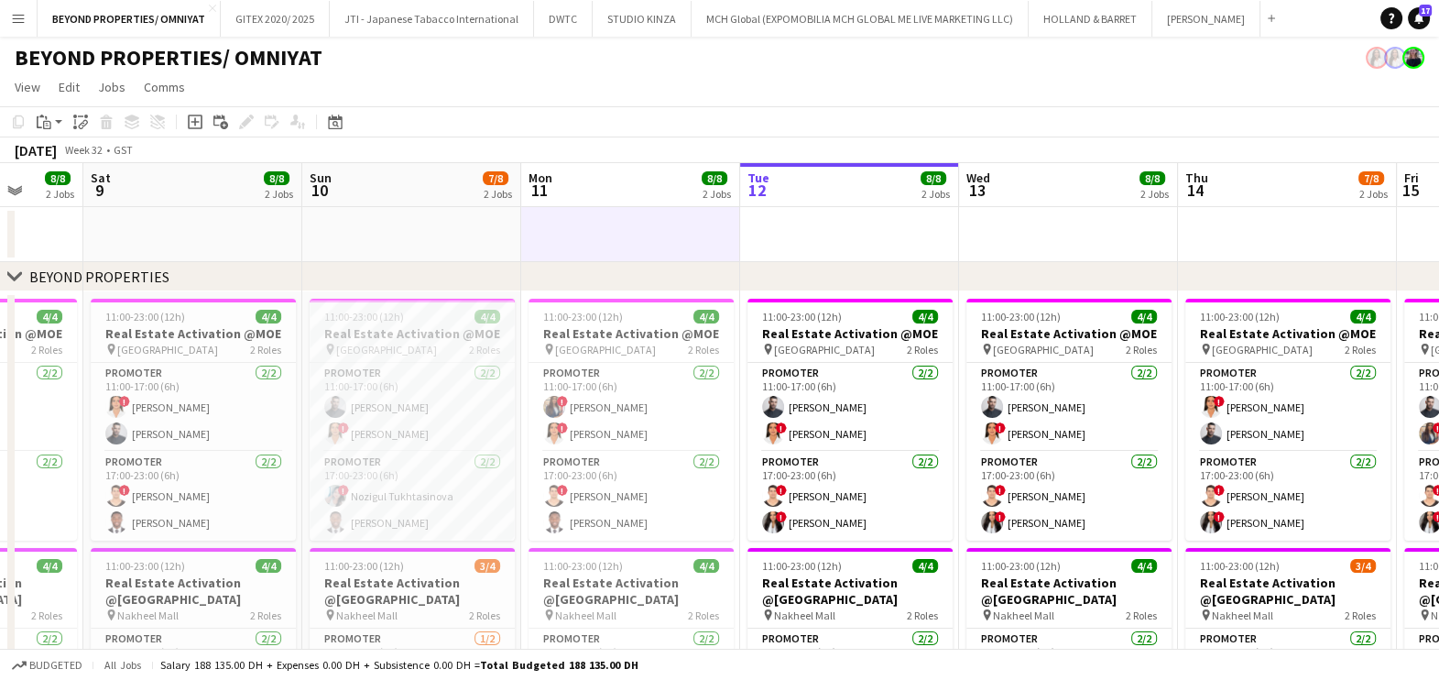
click at [421, 97] on app-page-menu "View Day view expanded Day view collapsed Month view Date picker Jump to [DATE]…" at bounding box center [719, 88] width 1439 height 35
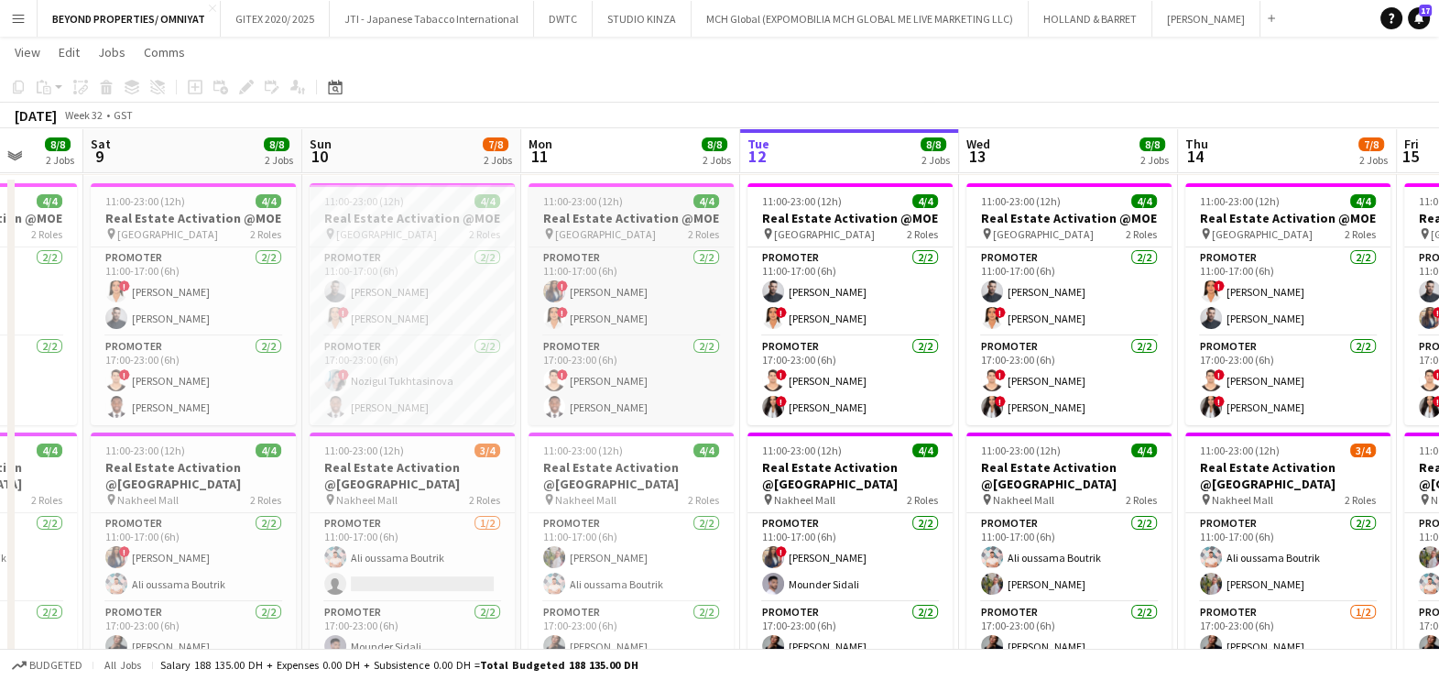
click at [650, 215] on h3 "Real Estate Activation @MOE" at bounding box center [631, 218] width 205 height 16
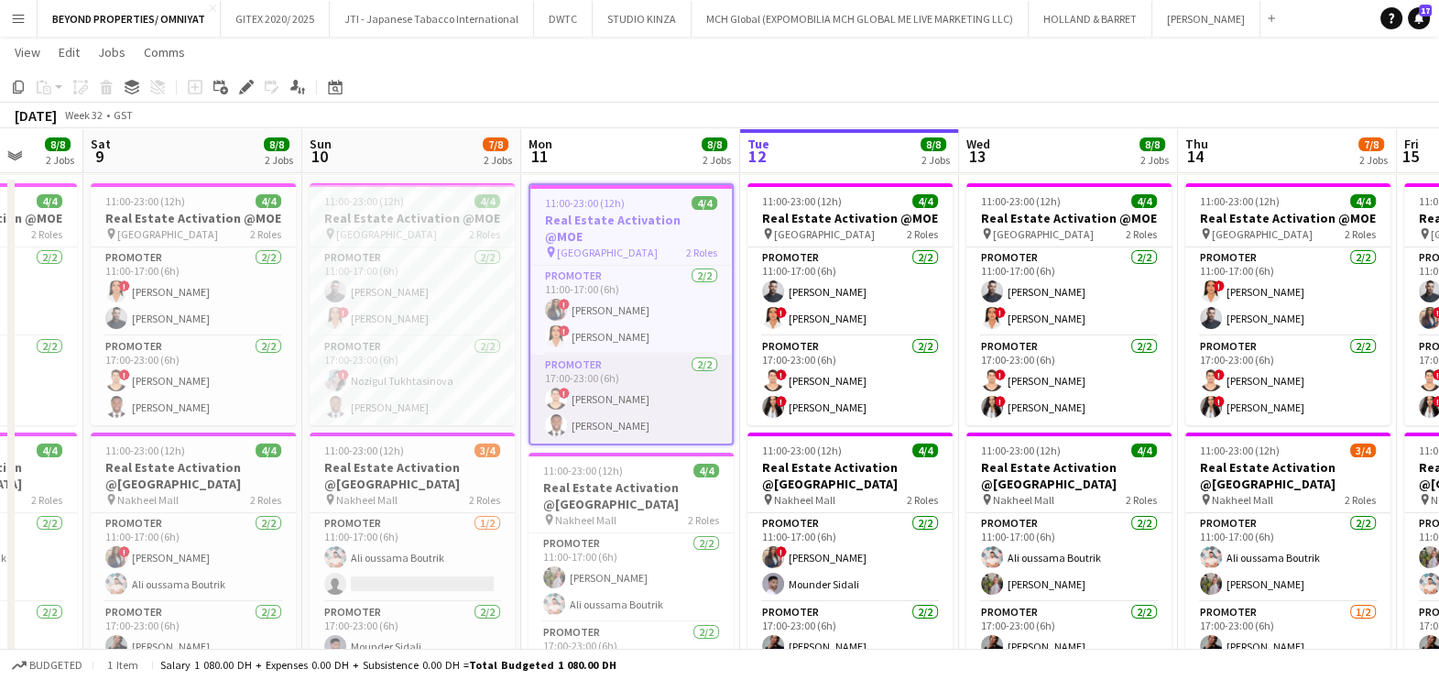
click at [605, 384] on app-card-role "Promoter [DATE] 17:00-23:00 (6h) ! [PERSON_NAME] Jephtha [PERSON_NAME]" at bounding box center [631, 399] width 202 height 89
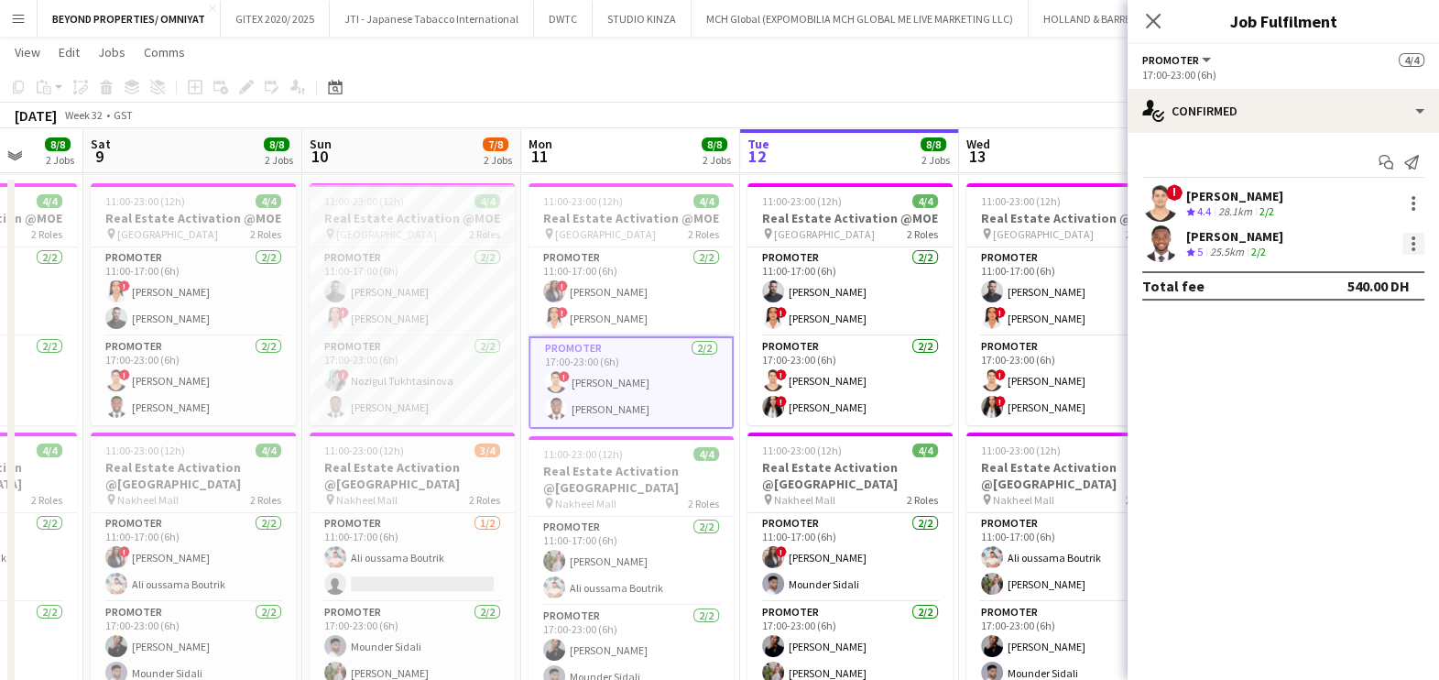
click at [1410, 241] on div at bounding box center [1414, 244] width 22 height 22
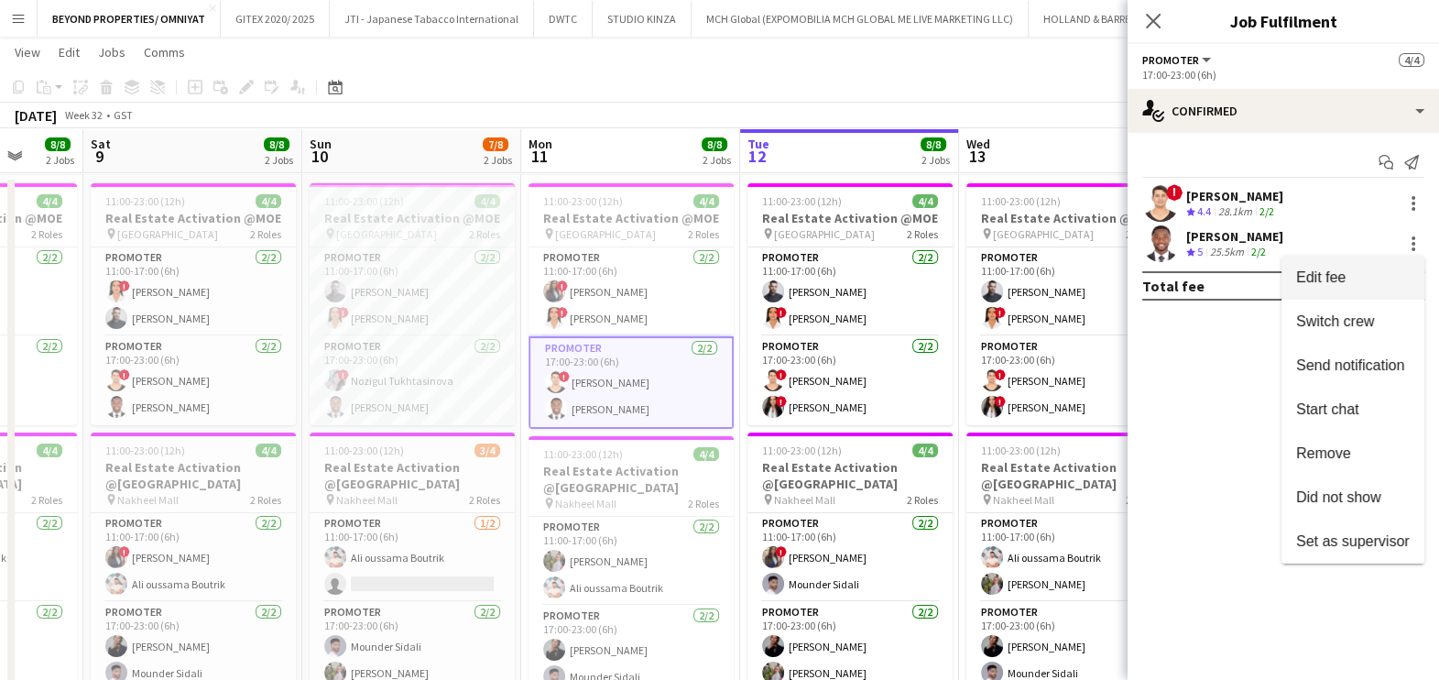
click at [1329, 281] on span "Edit fee" at bounding box center [1320, 277] width 49 height 16
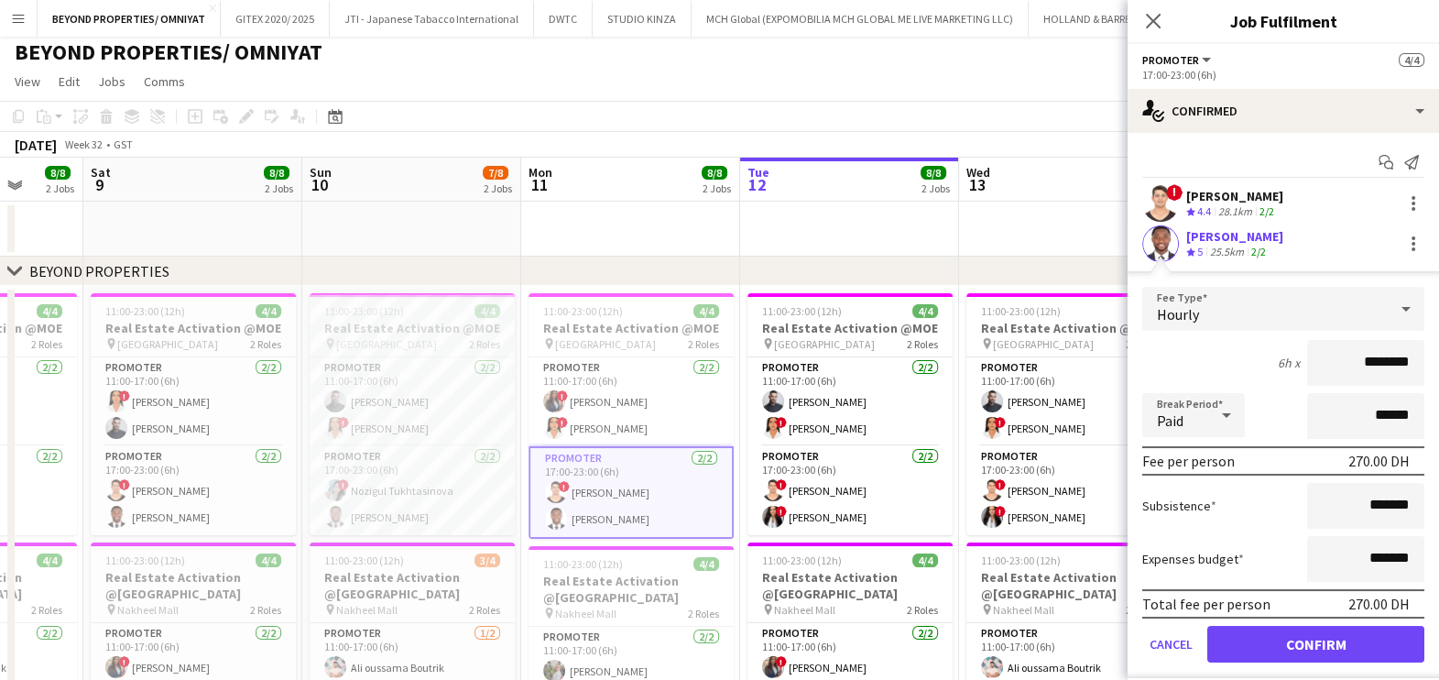
scroll to position [0, 0]
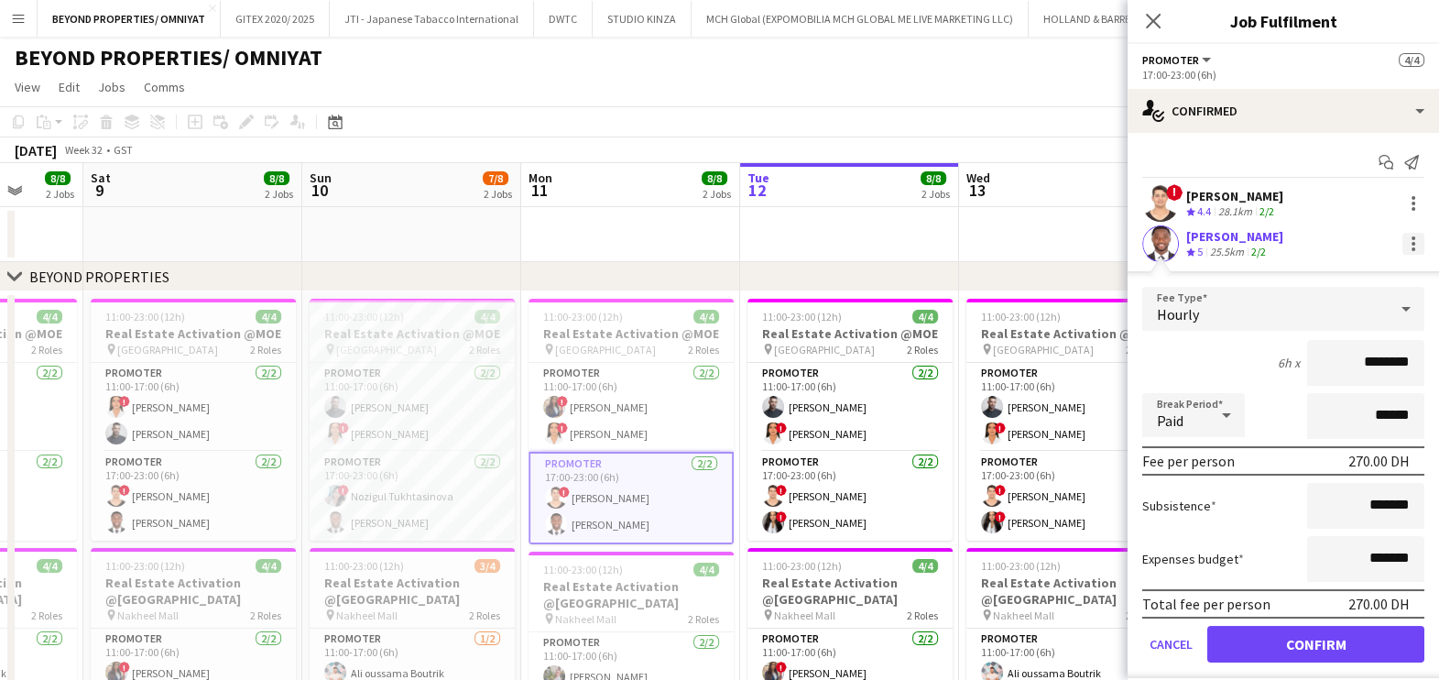
click at [1403, 241] on div at bounding box center [1414, 244] width 22 height 22
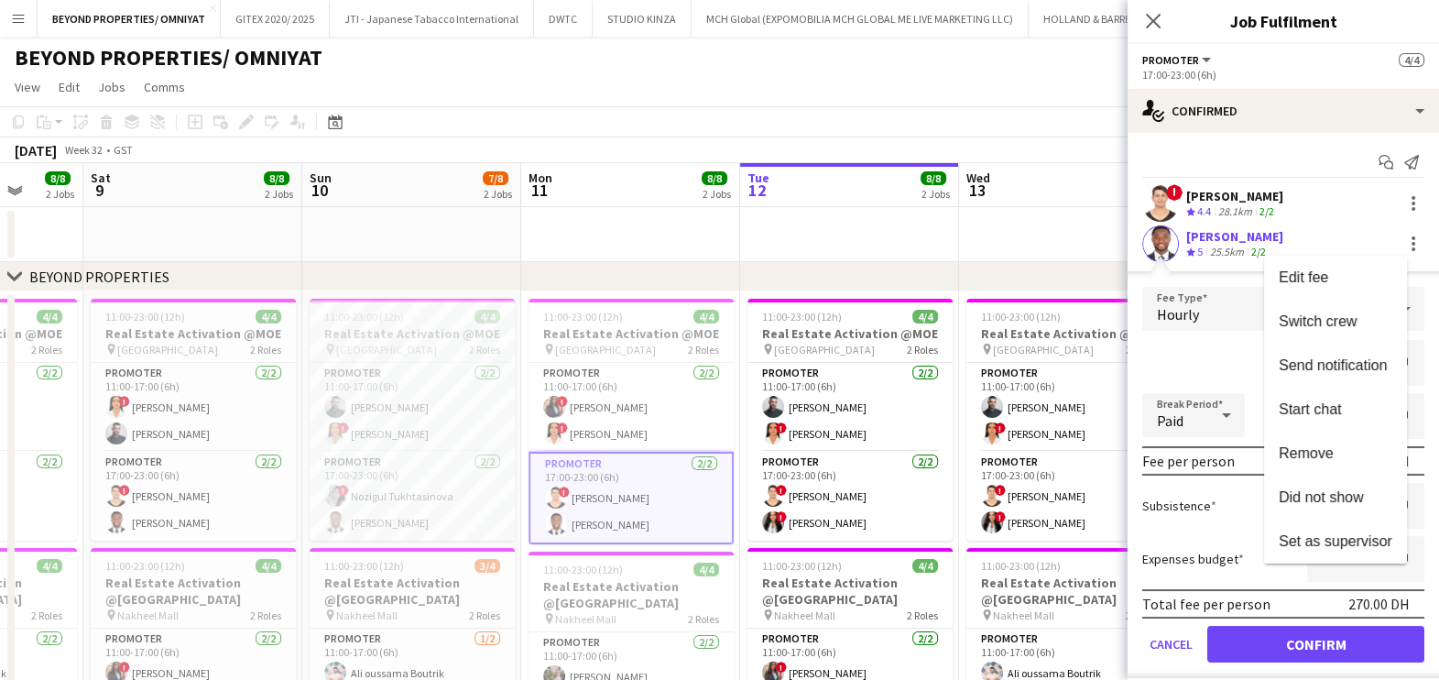
click at [672, 274] on div at bounding box center [719, 340] width 1439 height 680
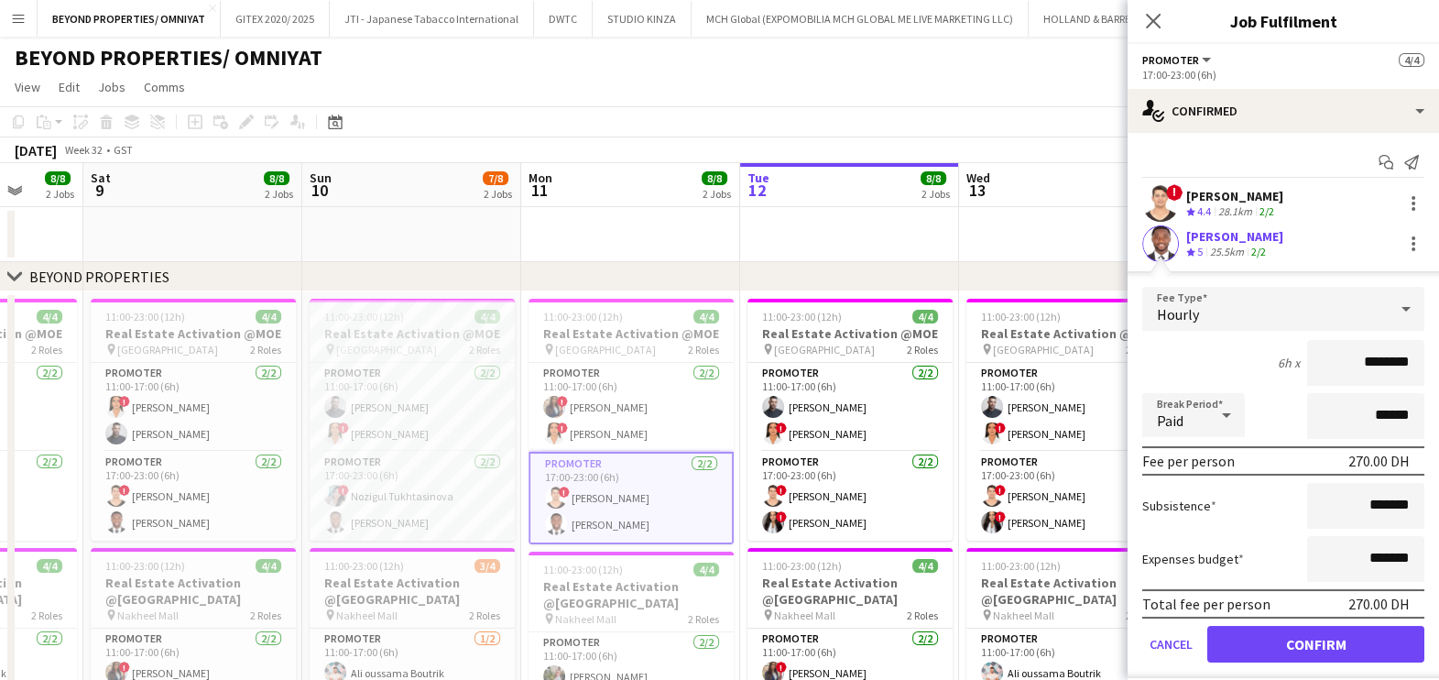
click at [356, 234] on app-date-cell at bounding box center [411, 234] width 219 height 55
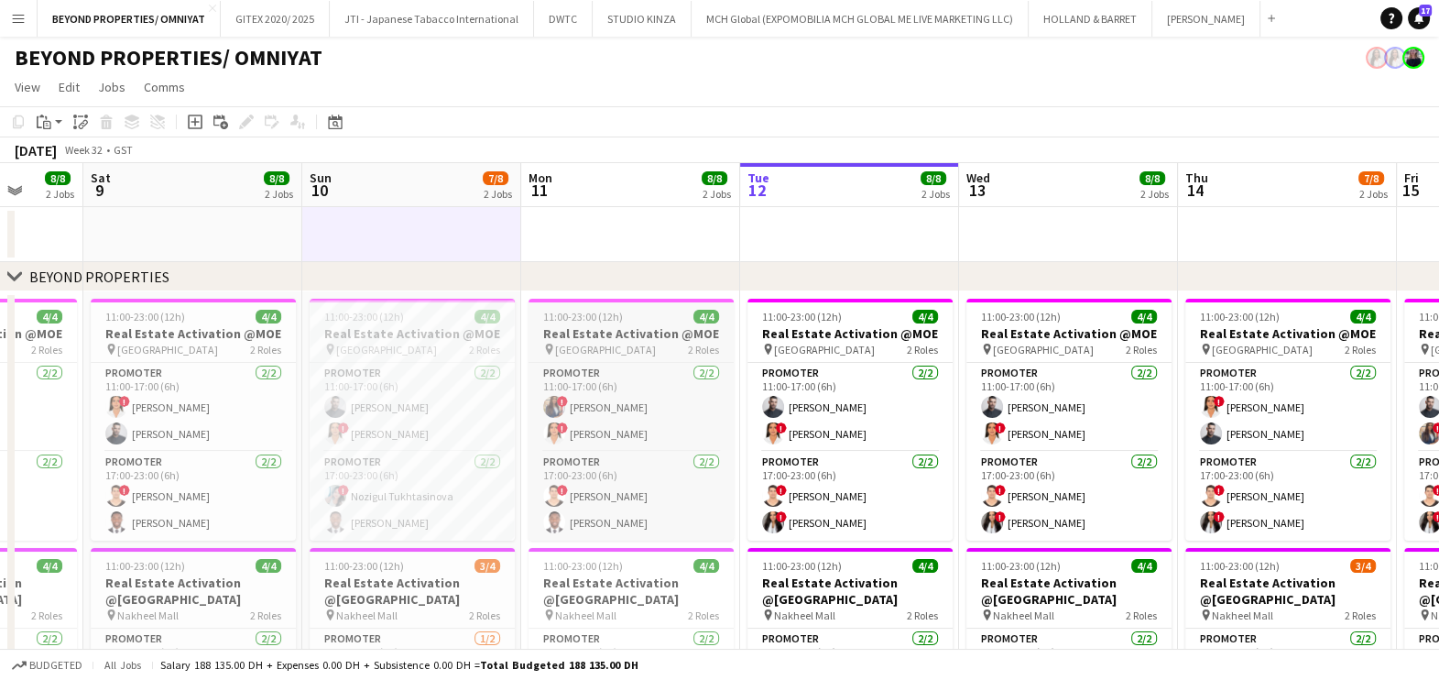
click at [623, 339] on h3 "Real Estate Activation @MOE" at bounding box center [631, 333] width 205 height 16
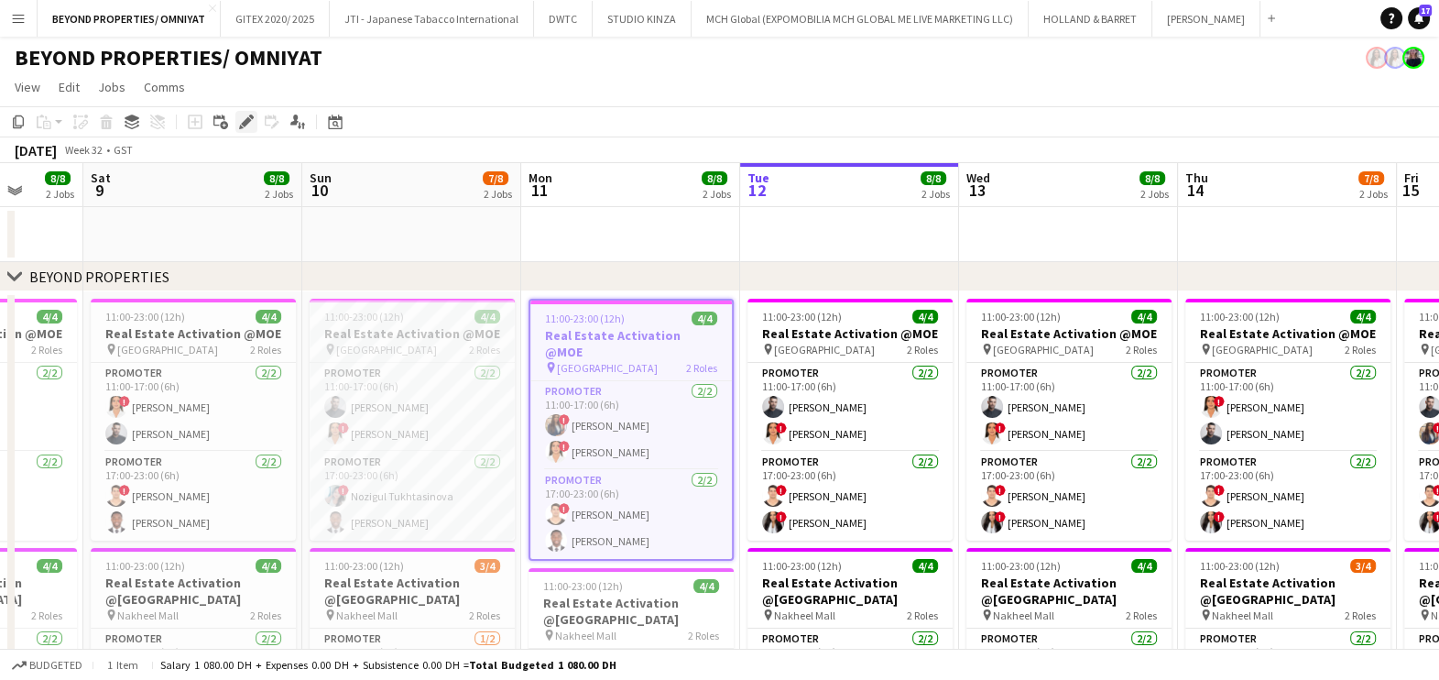
click at [247, 121] on icon at bounding box center [246, 122] width 10 height 10
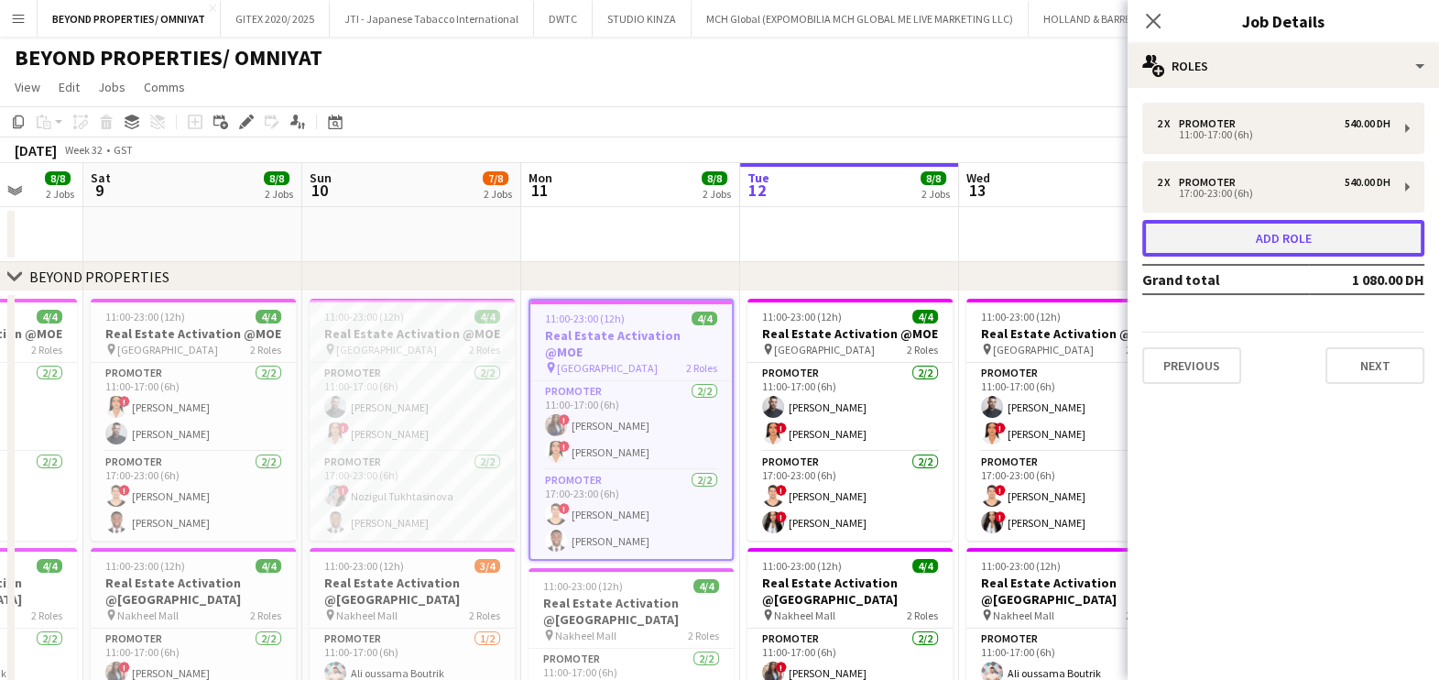
click at [1277, 246] on button "Add role" at bounding box center [1283, 238] width 282 height 37
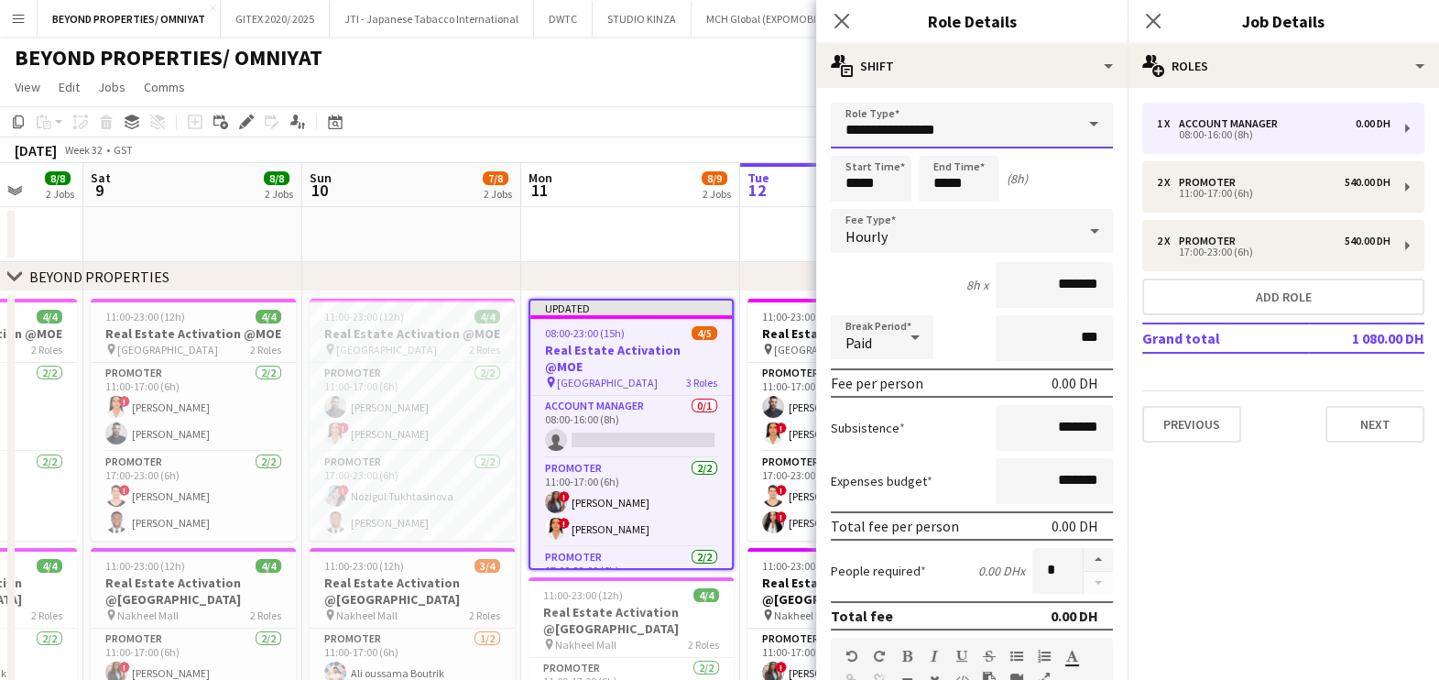
click at [934, 126] on input "**********" at bounding box center [972, 126] width 282 height 46
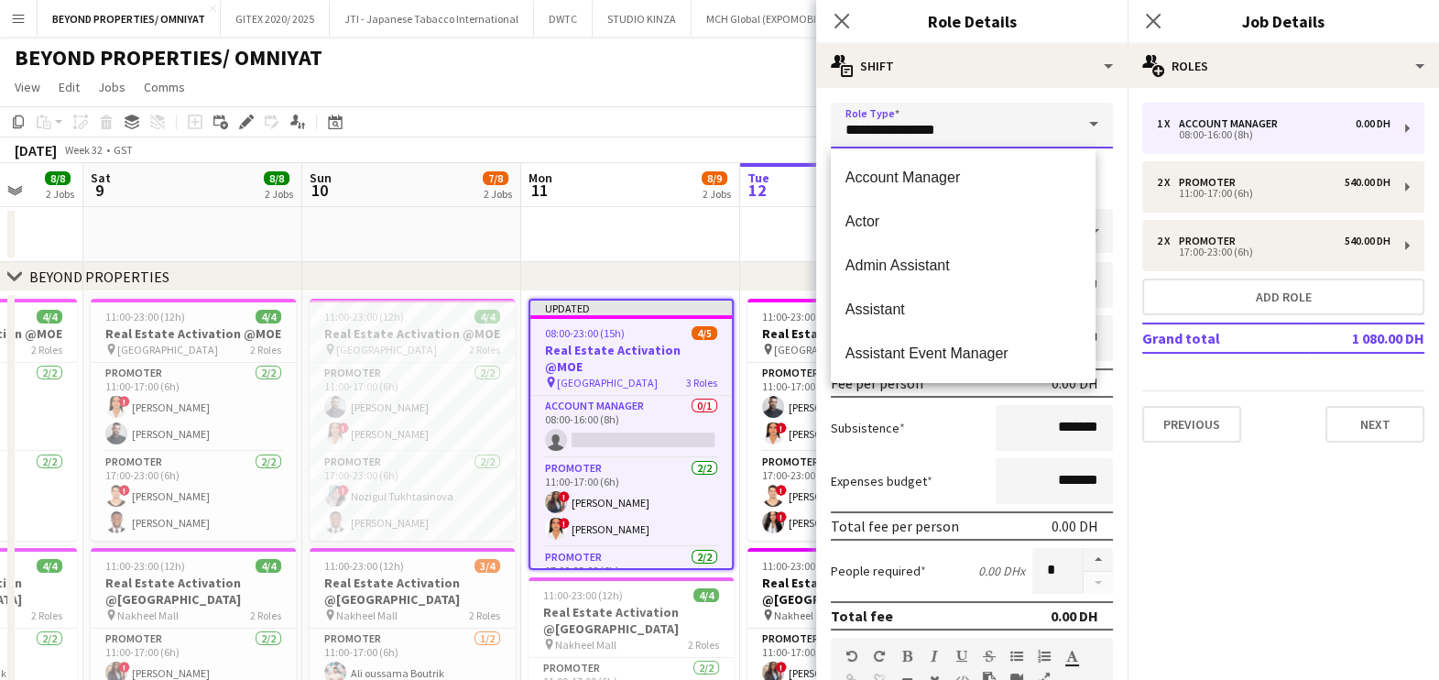
click at [934, 126] on input "**********" at bounding box center [972, 126] width 282 height 46
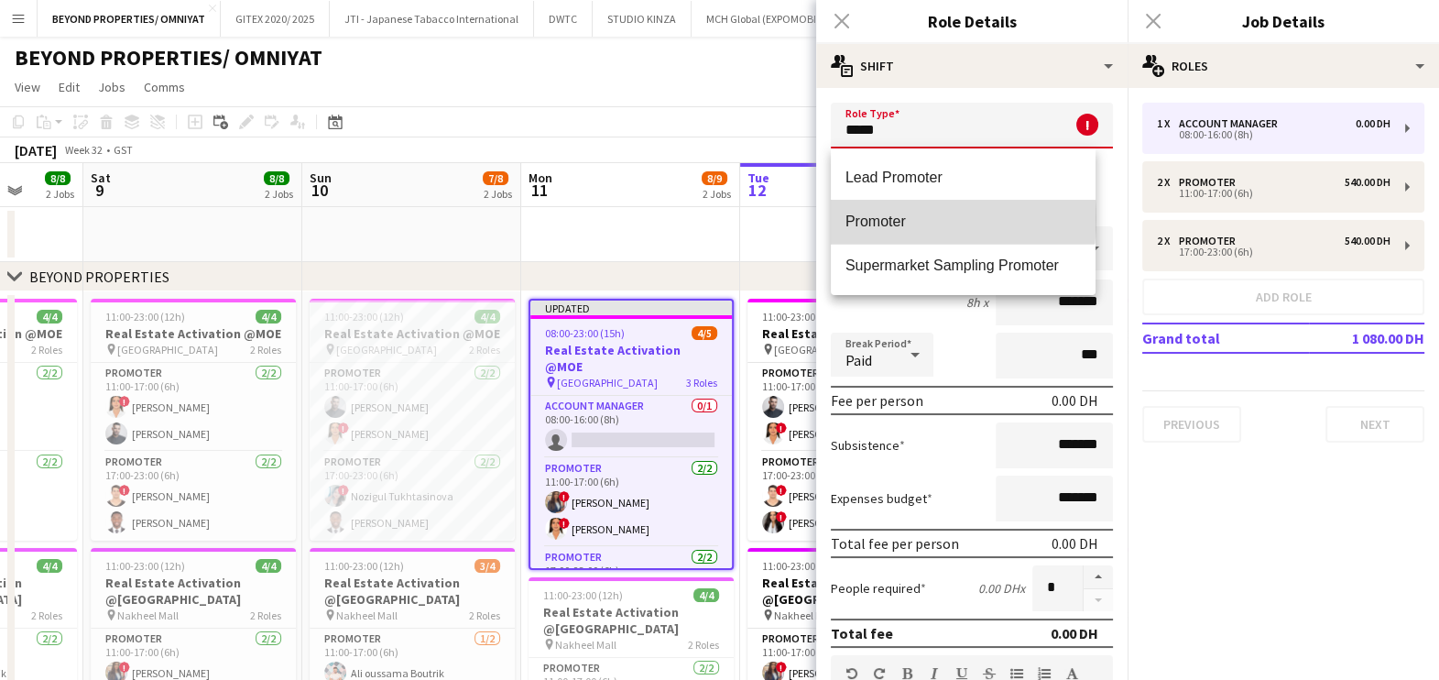
click at [891, 218] on span "Promoter" at bounding box center [963, 221] width 235 height 17
type input "********"
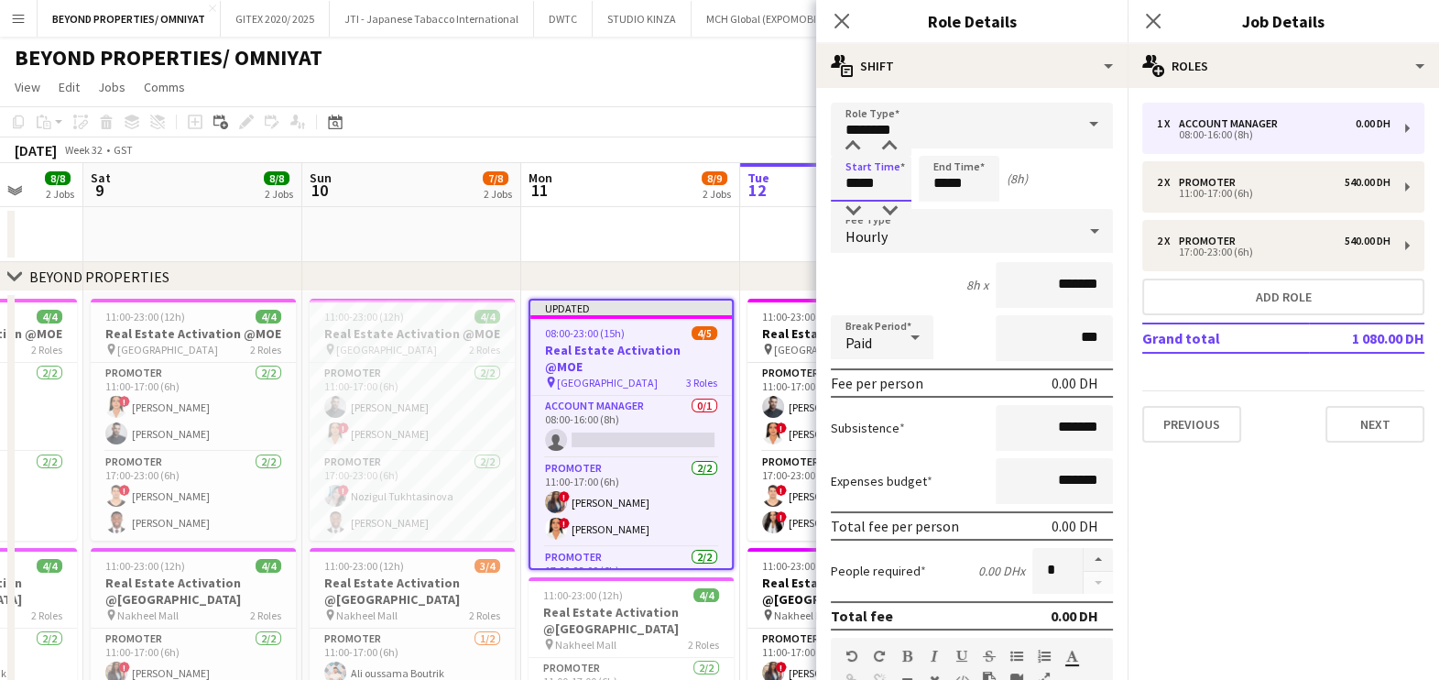
click at [880, 178] on input "*****" at bounding box center [871, 179] width 81 height 46
click at [851, 141] on div at bounding box center [853, 146] width 37 height 18
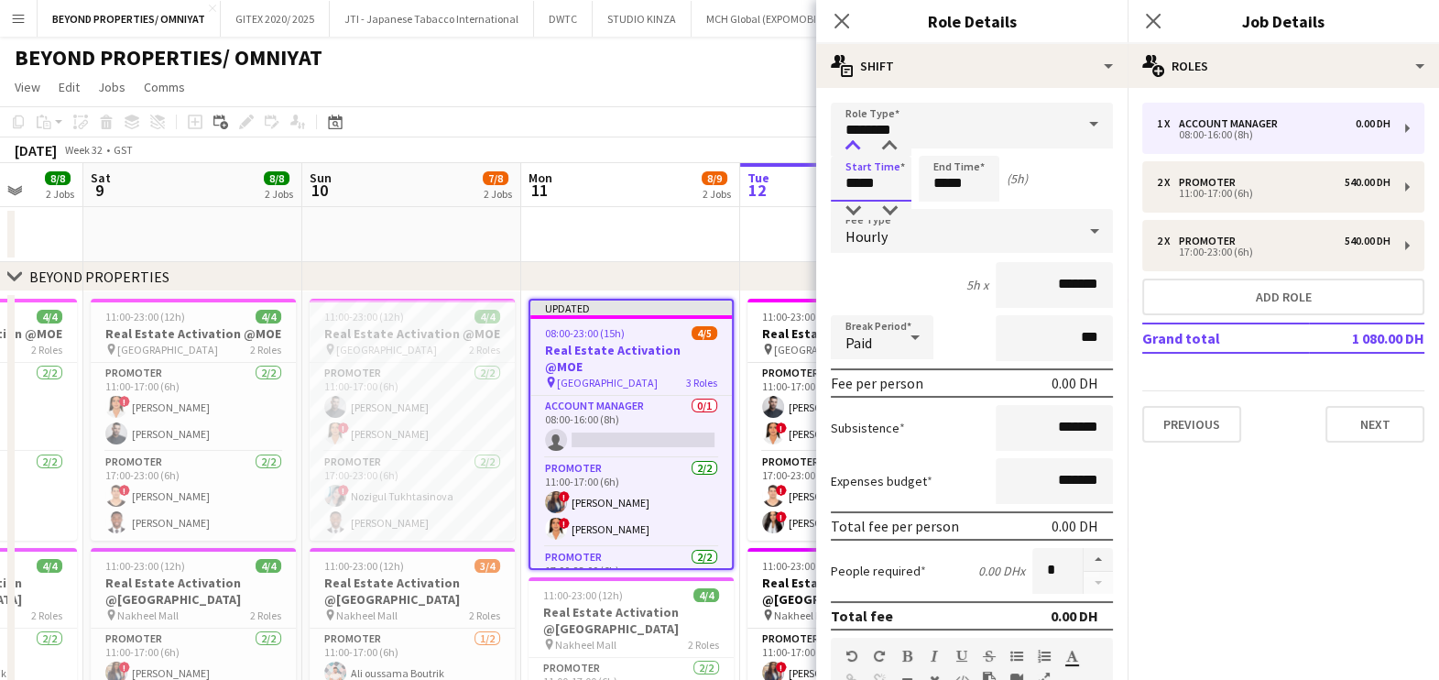
click at [851, 141] on div at bounding box center [853, 146] width 37 height 18
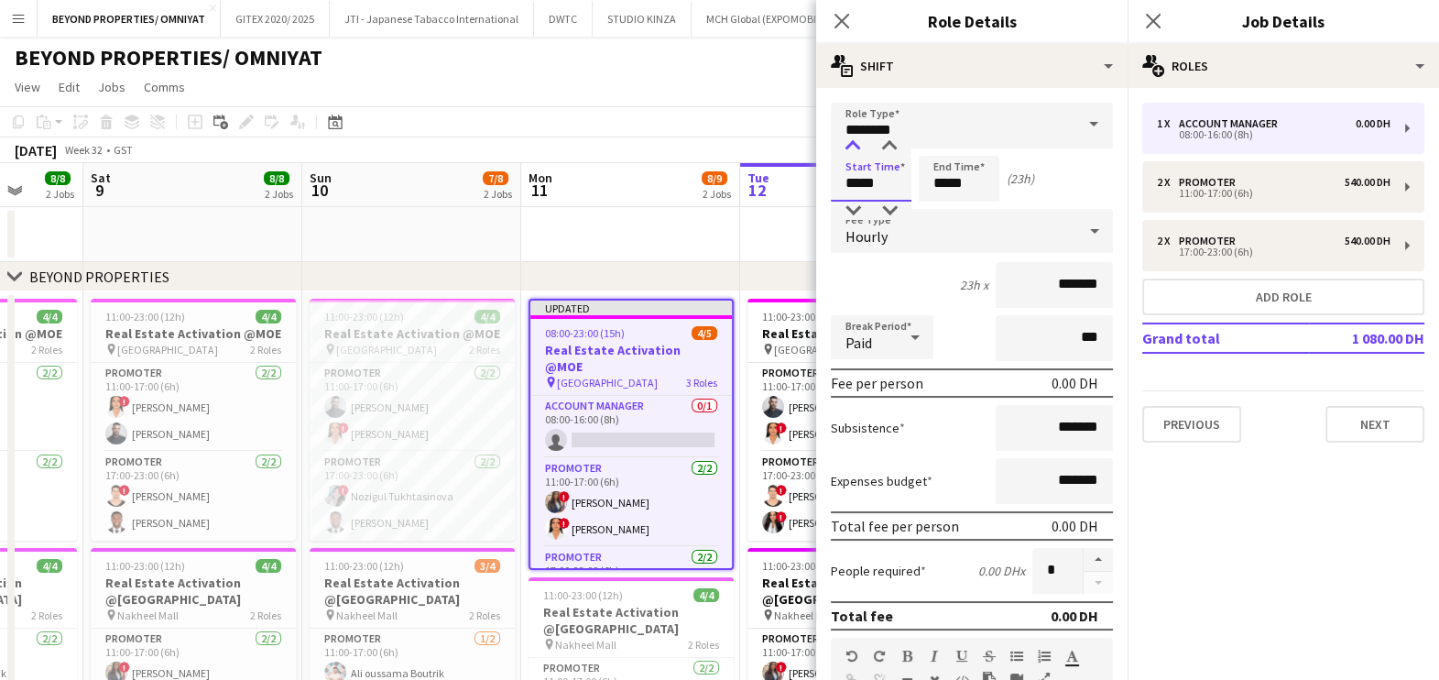
type input "*****"
click at [851, 141] on div at bounding box center [853, 146] width 37 height 18
click at [946, 176] on input "*****" at bounding box center [959, 179] width 81 height 46
click at [946, 141] on div at bounding box center [941, 146] width 37 height 18
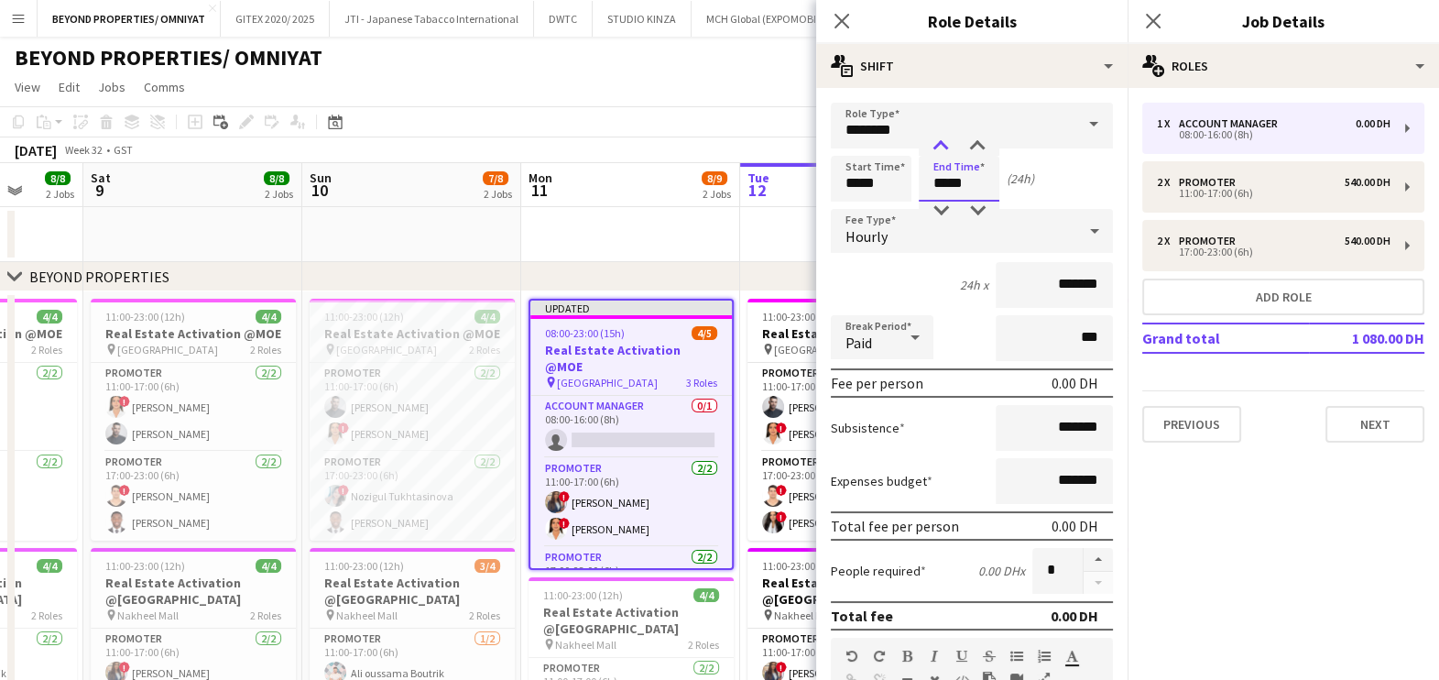
click at [946, 141] on div at bounding box center [941, 146] width 37 height 18
type input "*****"
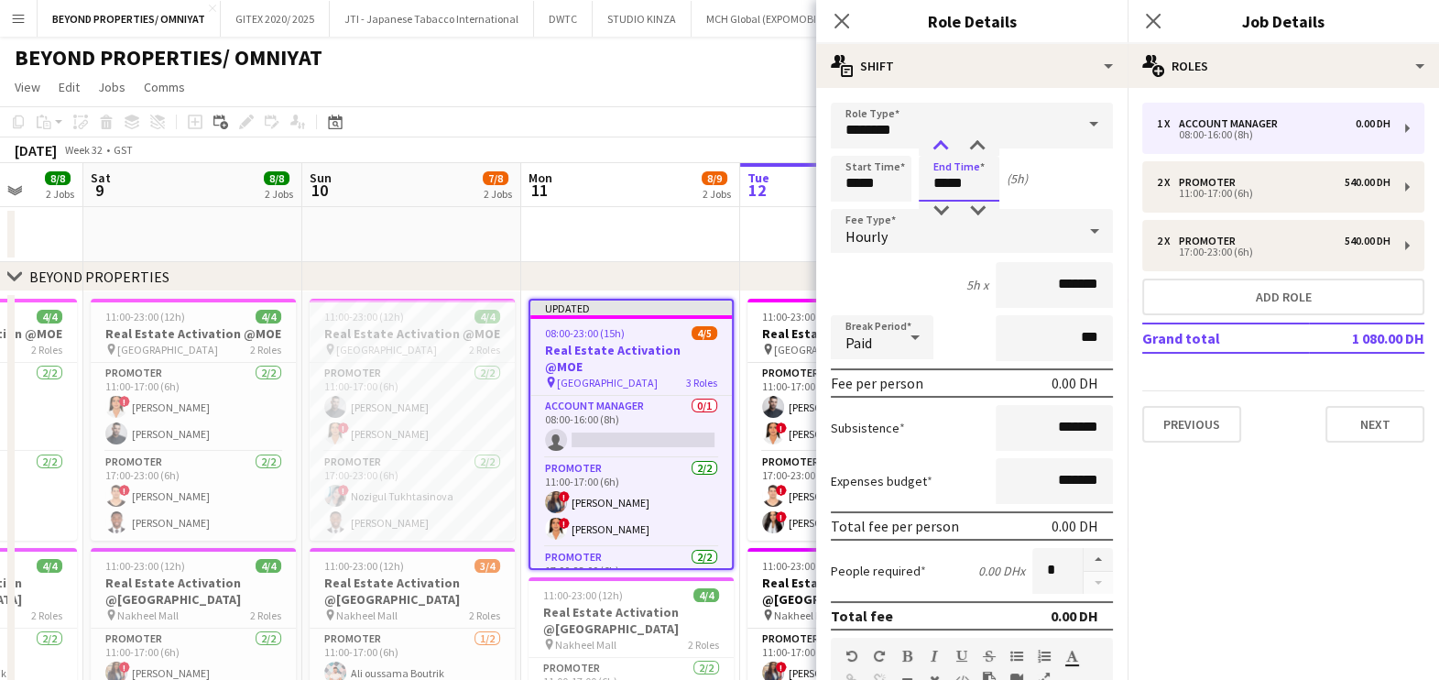
click at [946, 141] on div at bounding box center [941, 146] width 37 height 18
click at [1029, 282] on input "*******" at bounding box center [1054, 285] width 117 height 46
type input "********"
click at [742, 244] on app-date-cell at bounding box center [849, 234] width 219 height 55
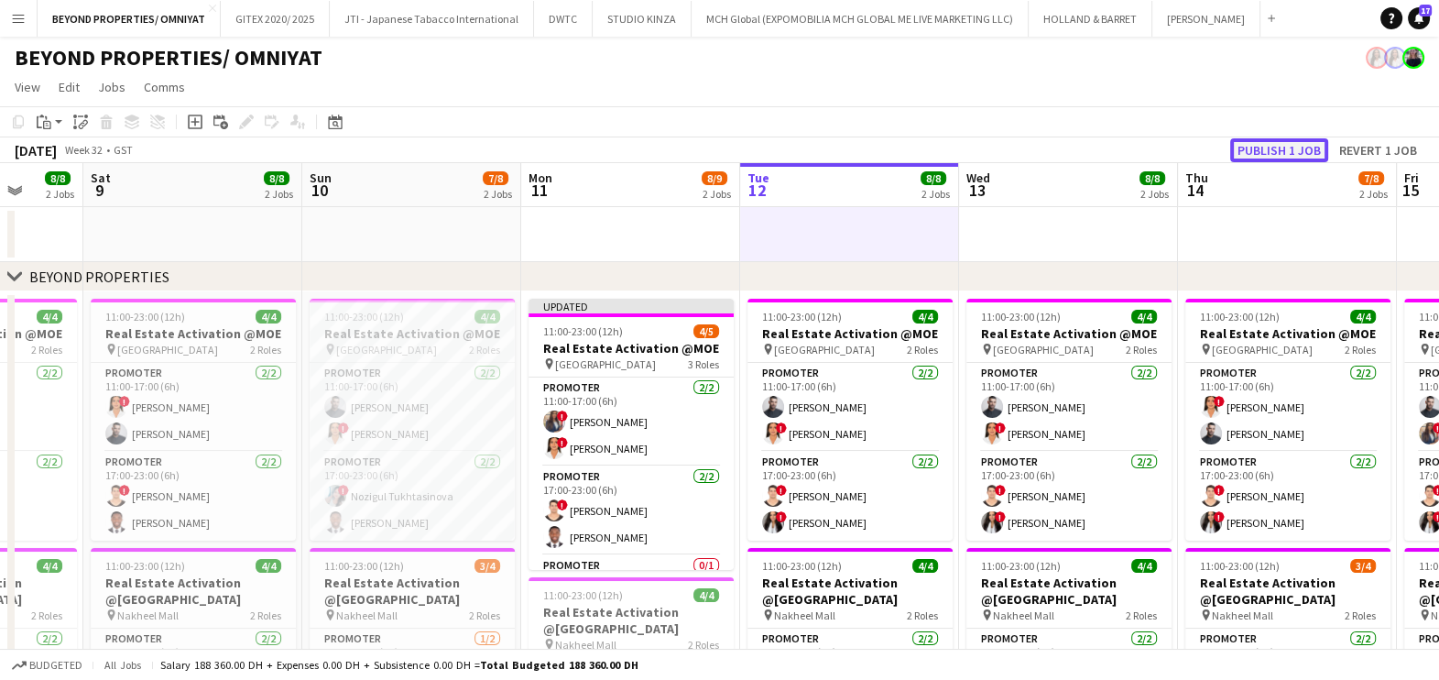
click at [1261, 151] on button "Publish 1 job" at bounding box center [1279, 150] width 98 height 24
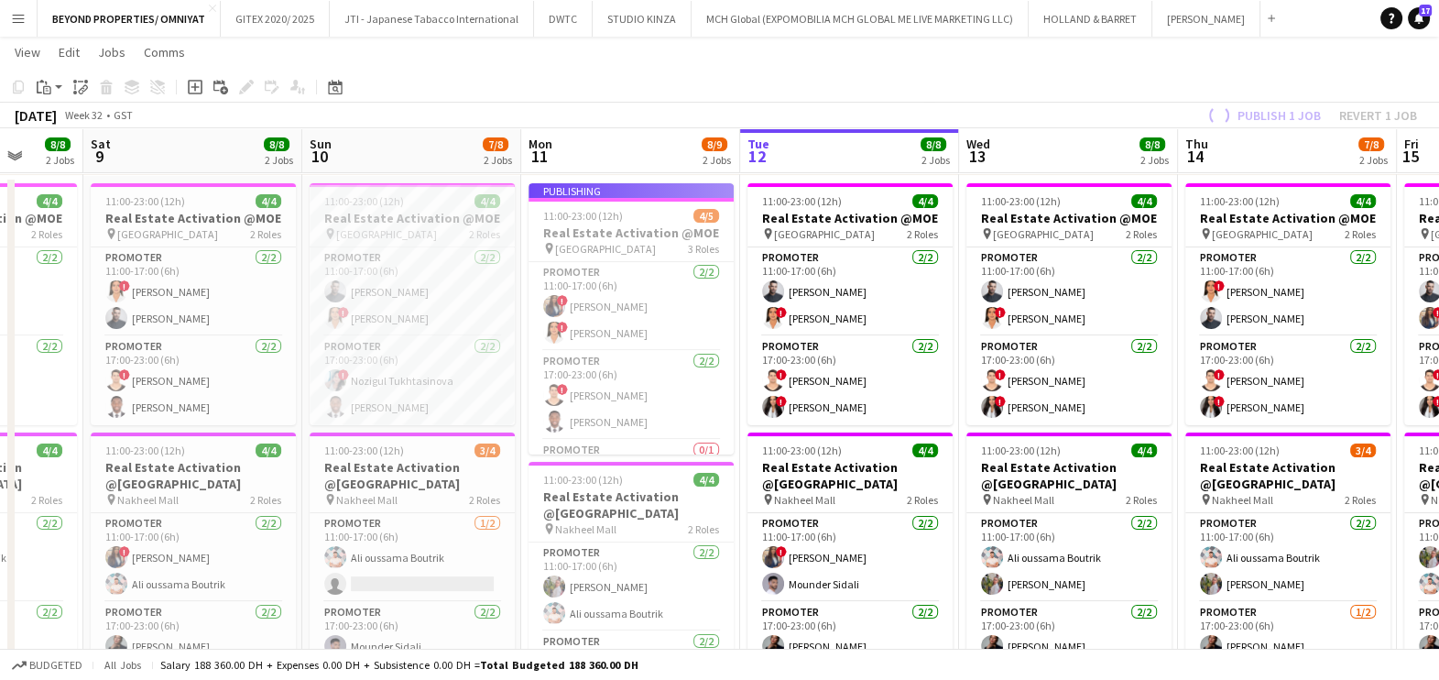
scroll to position [0, 577]
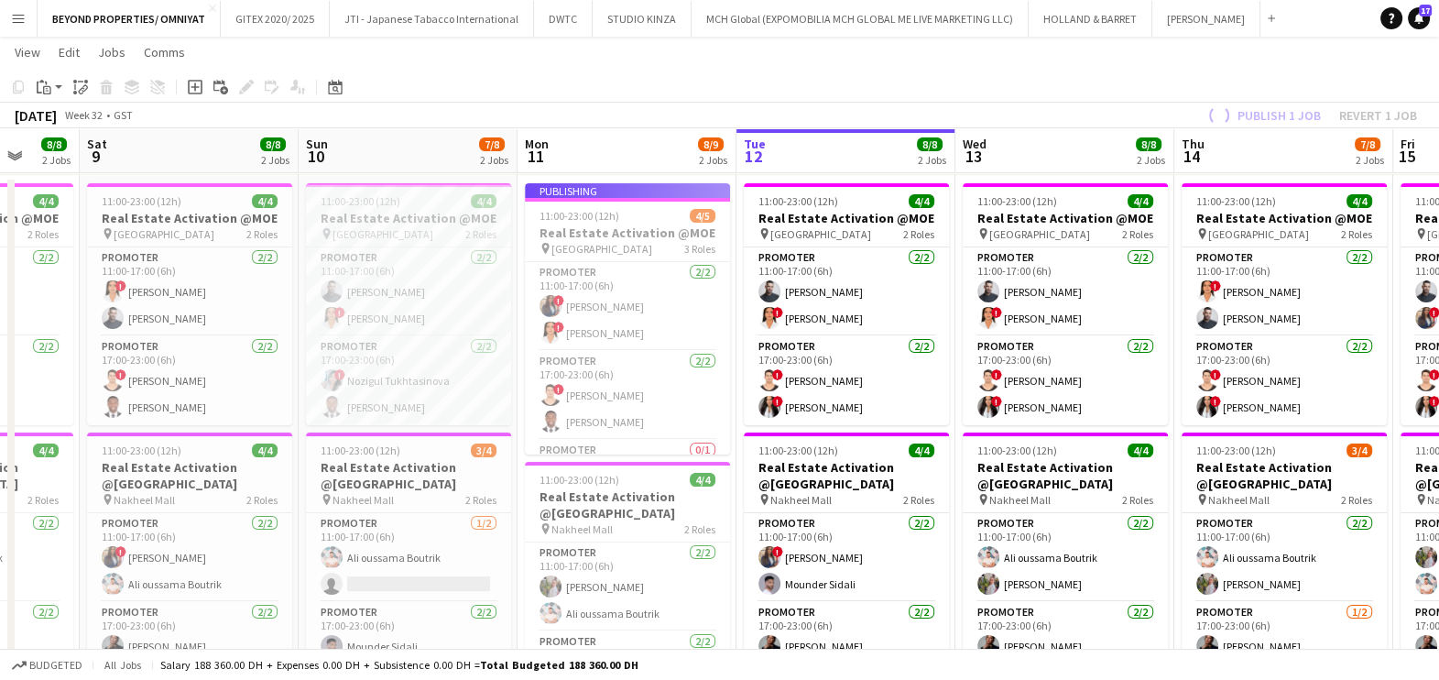
drag, startPoint x: 723, startPoint y: 348, endPoint x: 720, endPoint y: 389, distance: 41.3
click at [720, 389] on app-job-card "Publishing 11:00-23:00 (12h) 4/5 Real Estate Activation @MOE pin Mall of Emirat…" at bounding box center [627, 318] width 205 height 271
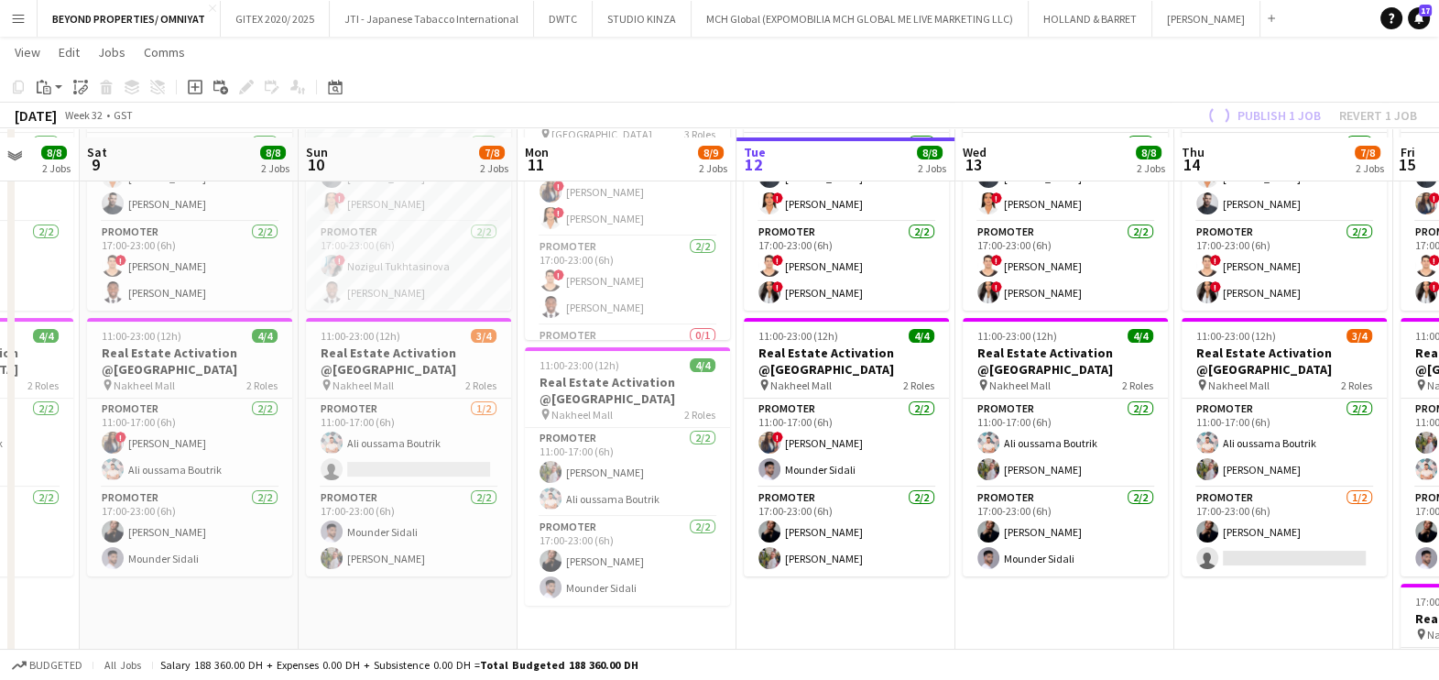
scroll to position [344, 0]
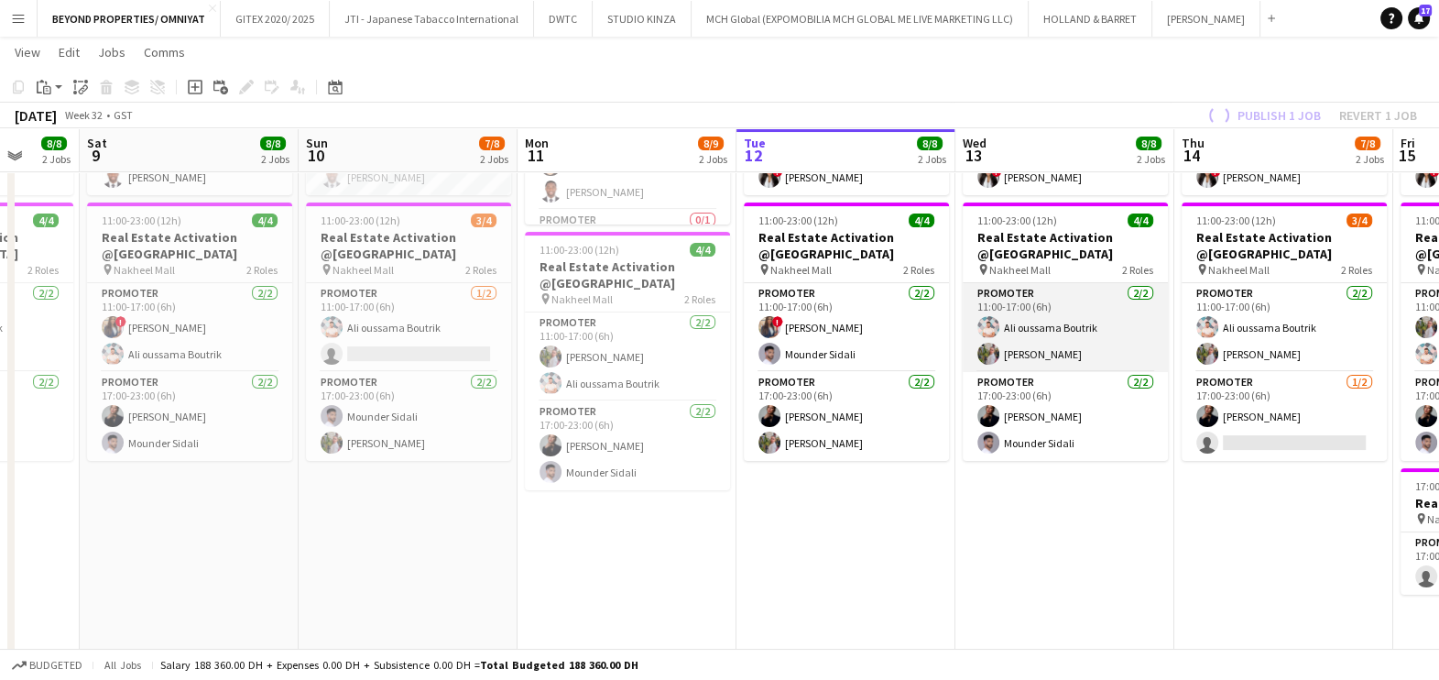
click at [1099, 335] on app-card-role "Promoter [DATE] 11:00-17:00 (6h) [PERSON_NAME] Boutrik [PERSON_NAME]" at bounding box center [1065, 327] width 205 height 89
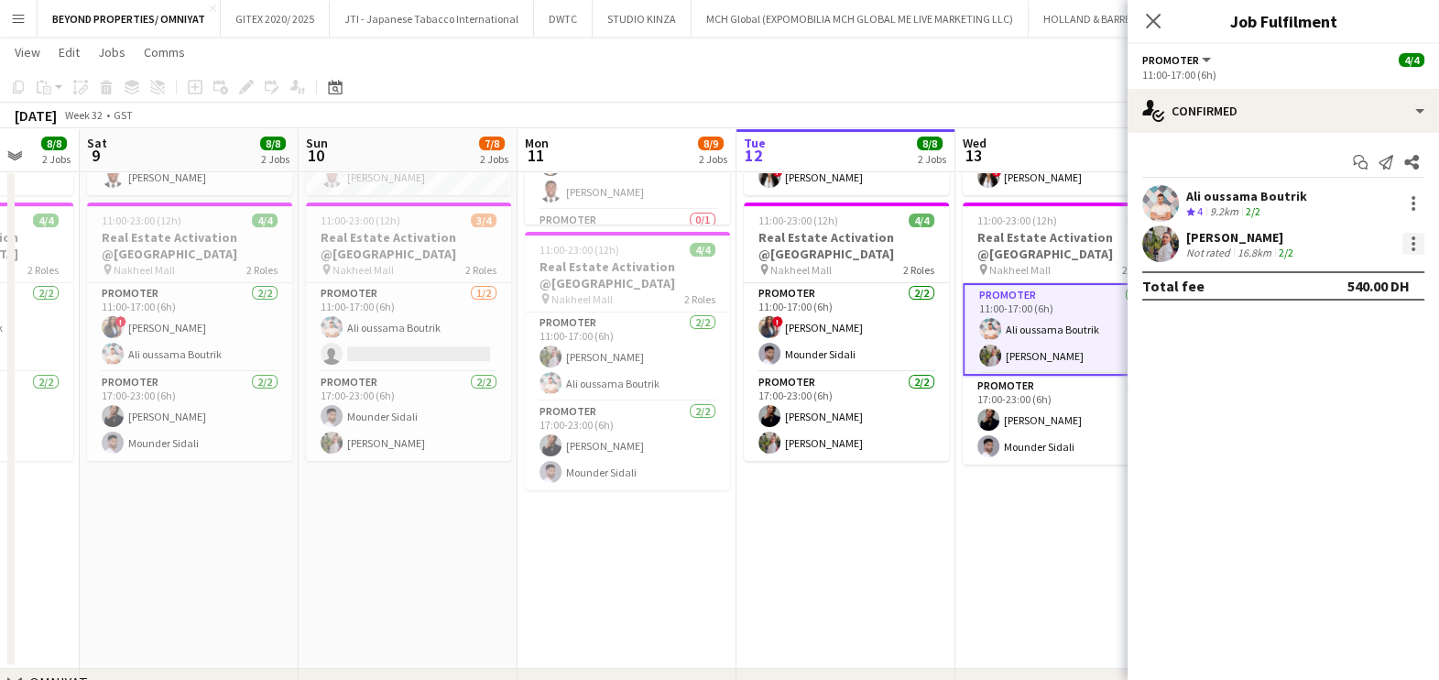
click at [1419, 246] on div at bounding box center [1414, 244] width 22 height 22
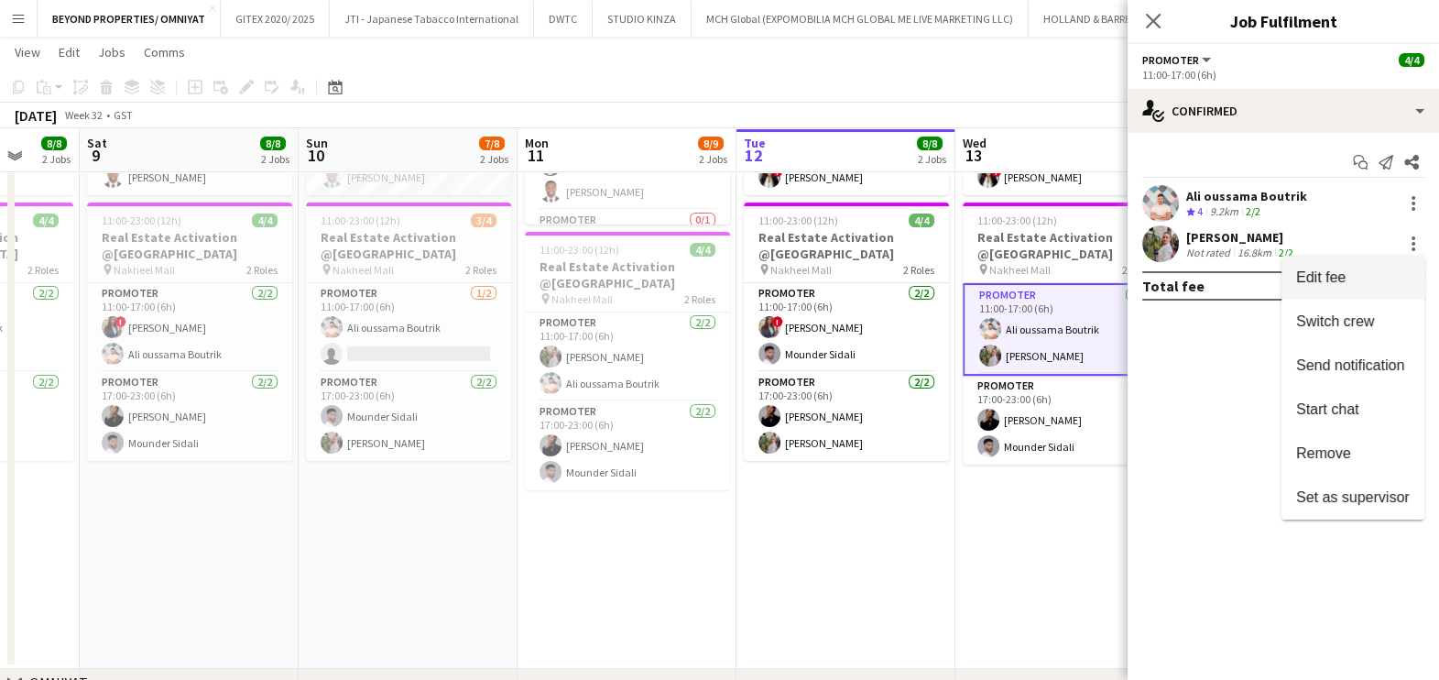
click at [1339, 279] on span "Edit fee" at bounding box center [1320, 277] width 49 height 16
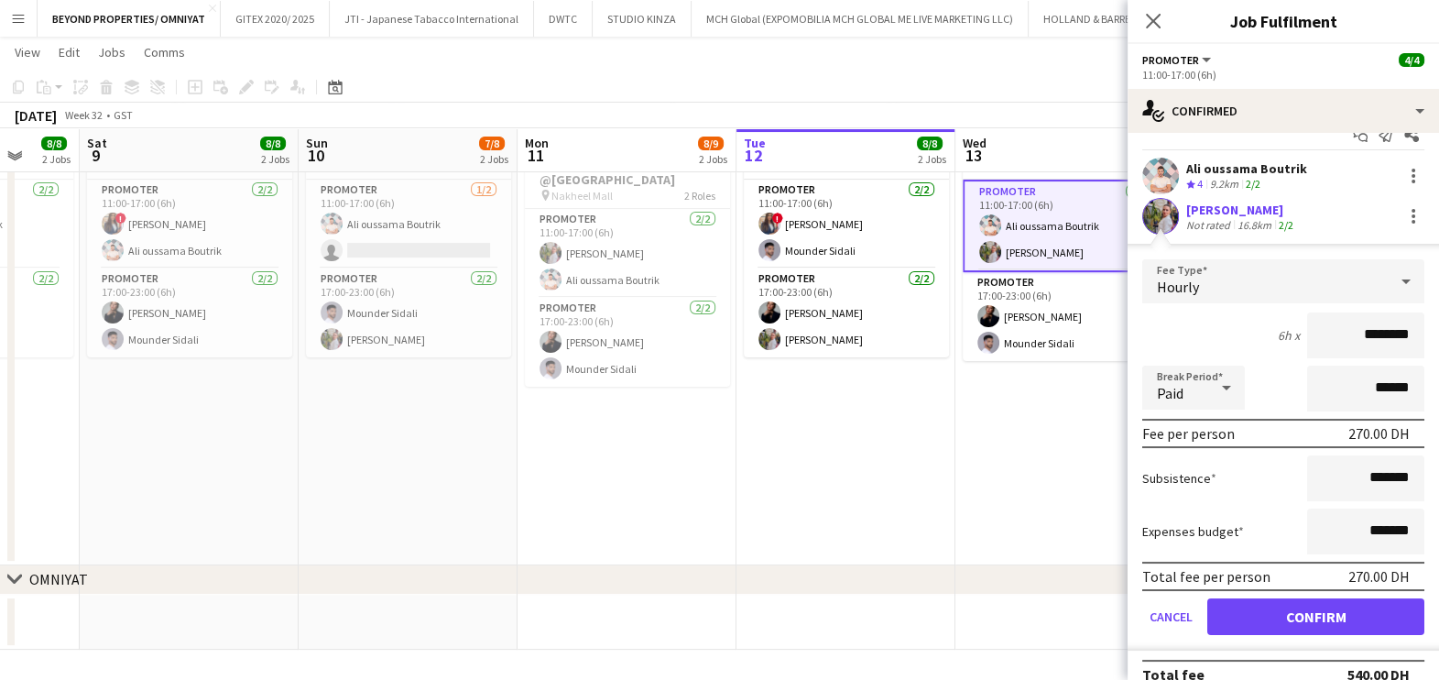
scroll to position [0, 0]
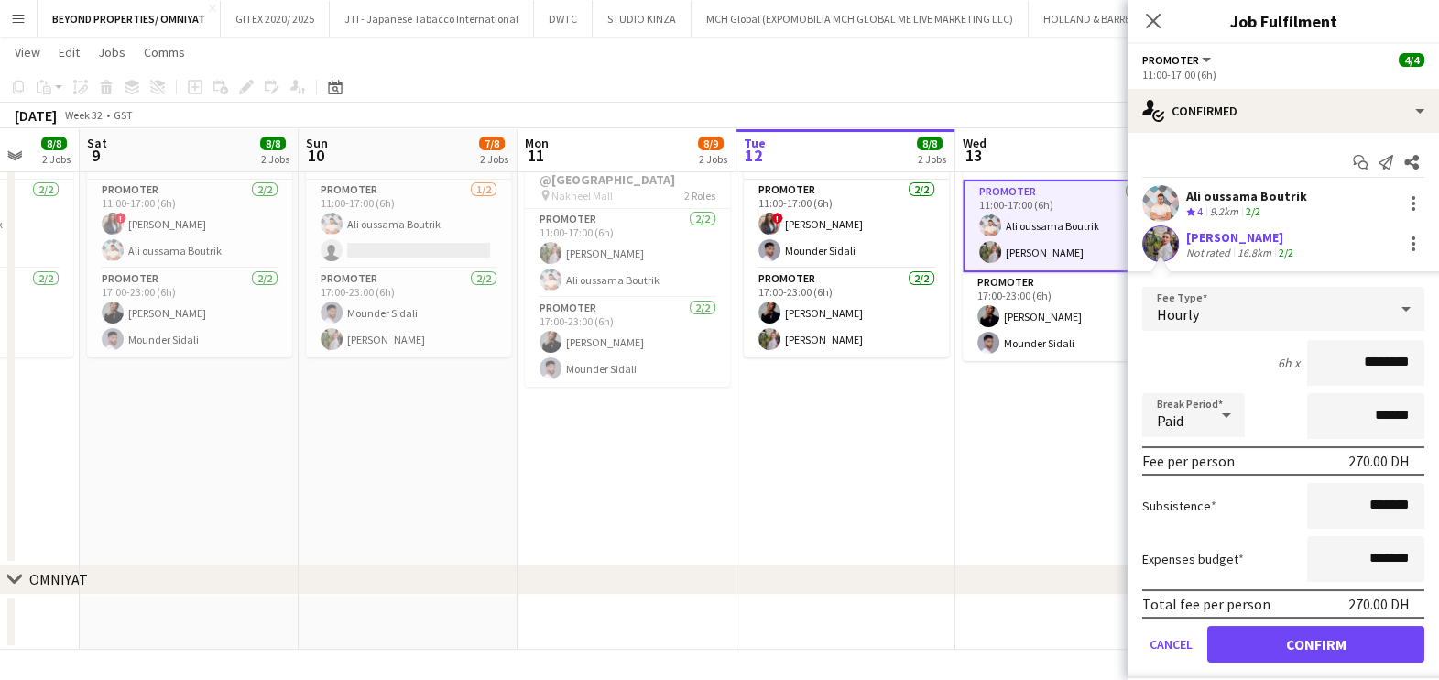
click at [1251, 307] on div "Hourly" at bounding box center [1265, 309] width 246 height 44
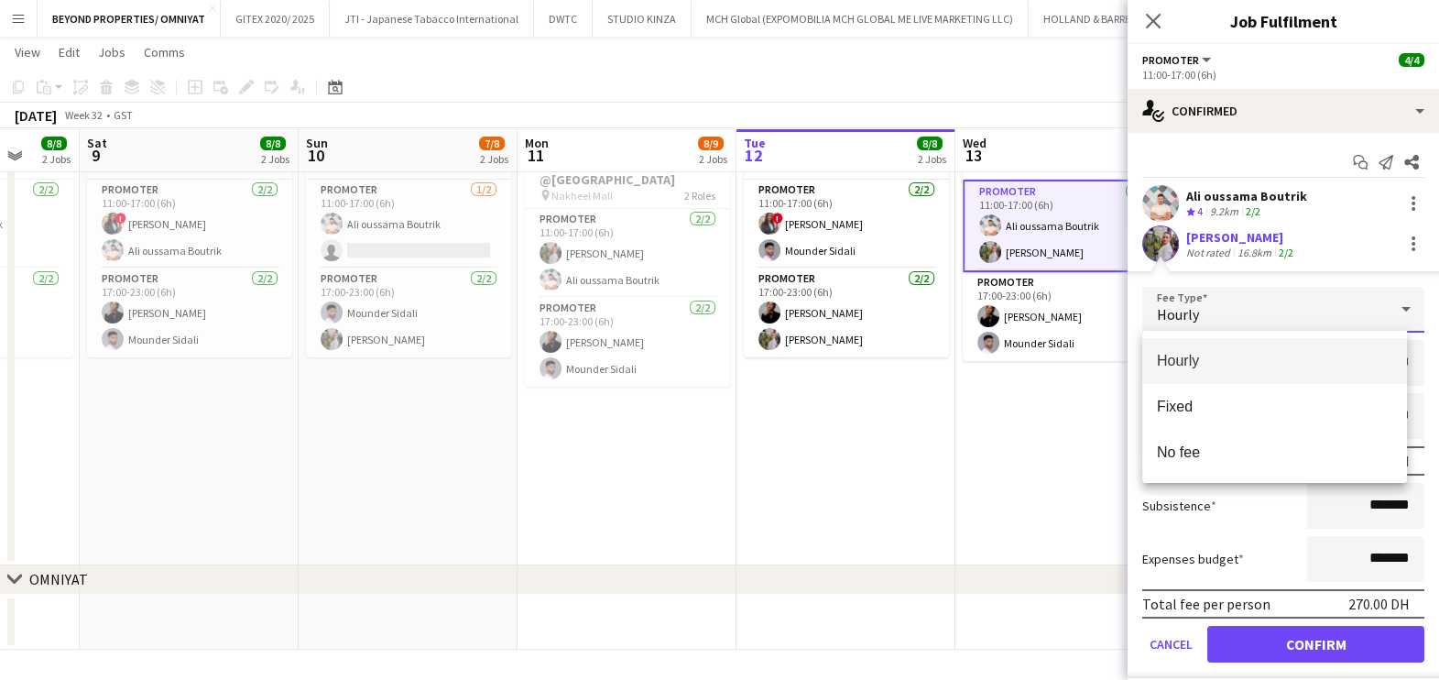
click at [1306, 270] on div at bounding box center [719, 340] width 1439 height 680
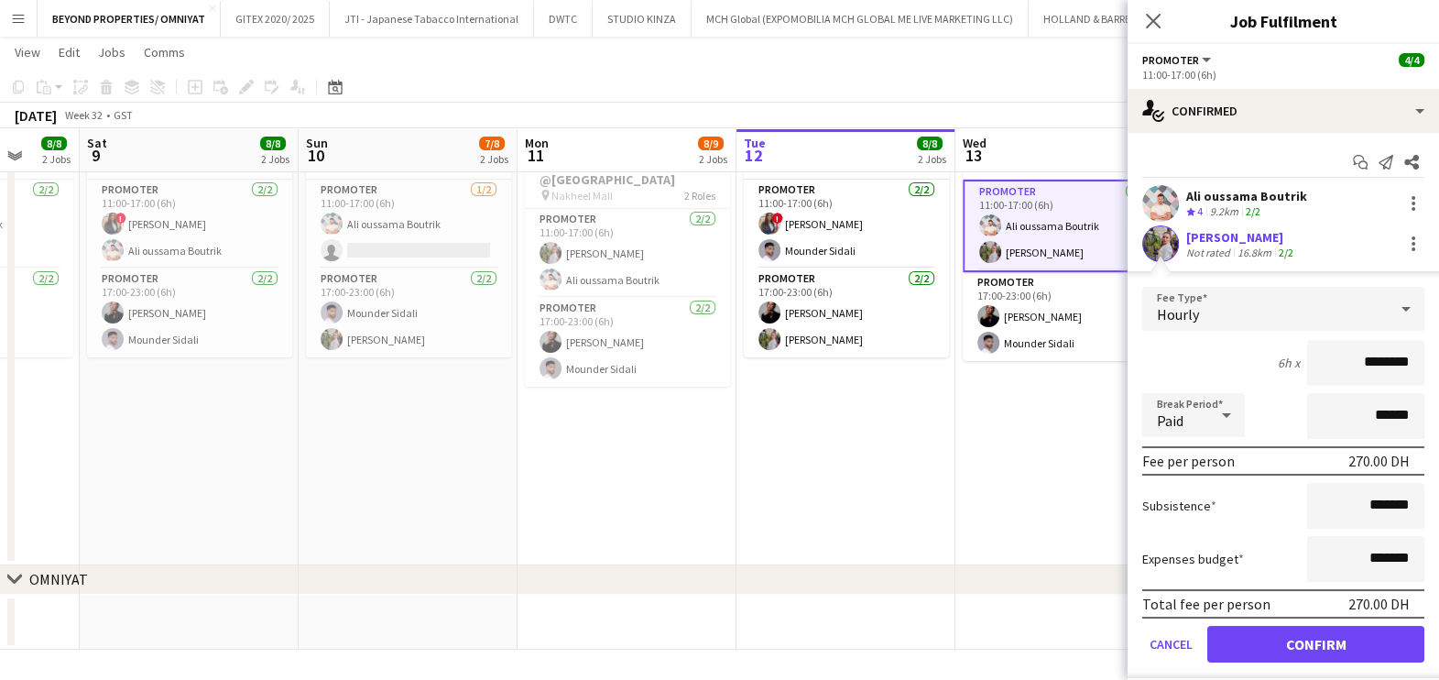
click at [1205, 376] on div "6h x ********" at bounding box center [1283, 363] width 282 height 46
click at [1333, 509] on input "*******" at bounding box center [1365, 506] width 117 height 46
click at [1164, 641] on button "Cancel" at bounding box center [1171, 644] width 58 height 37
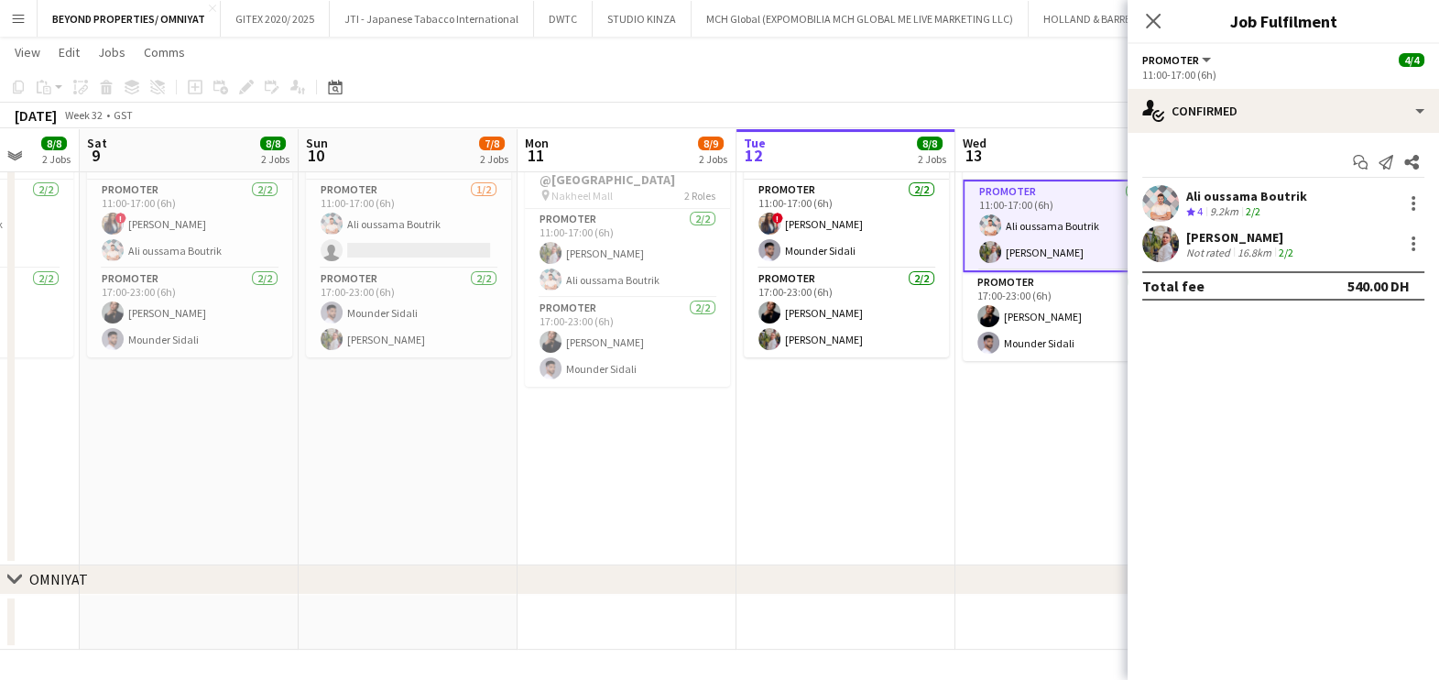
click at [811, 495] on app-date-cell "11:00-23:00 (12h) 4/4 Real Estate Activation @MOE pin Mall of Emirates 2 Roles …" at bounding box center [846, 203] width 219 height 723
